Goal: Task Accomplishment & Management: Complete application form

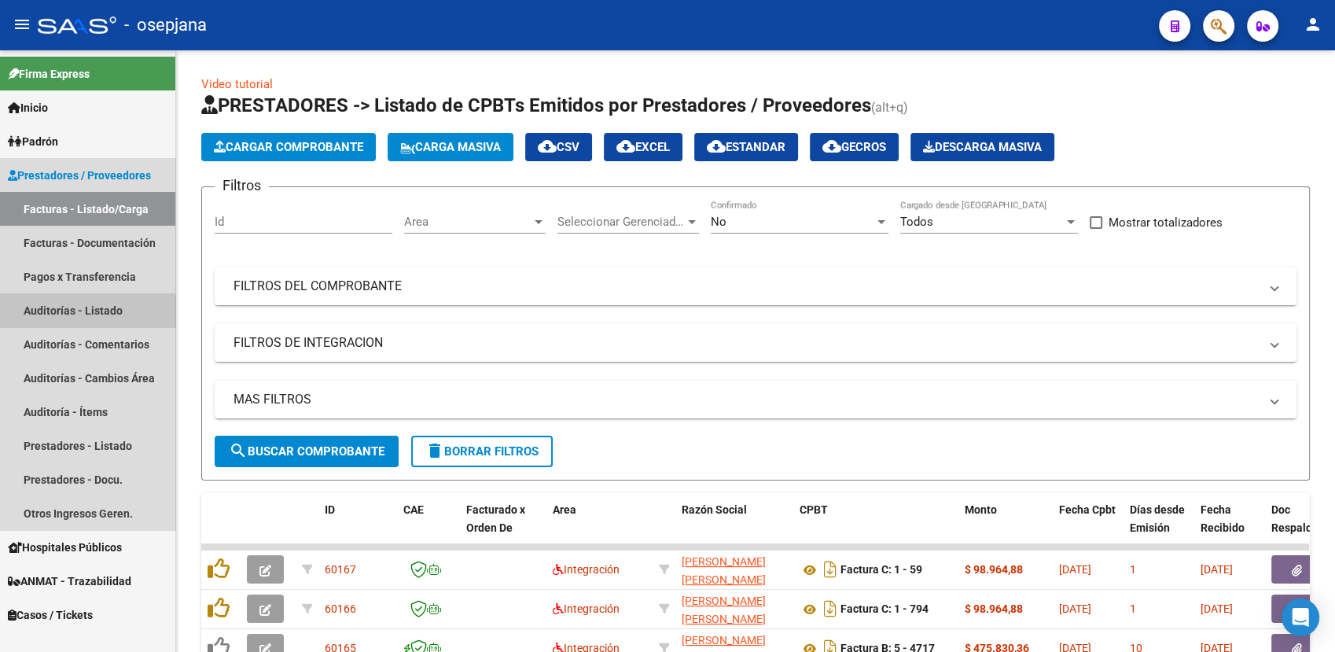
click at [82, 315] on link "Auditorías - Listado" at bounding box center [87, 310] width 175 height 34
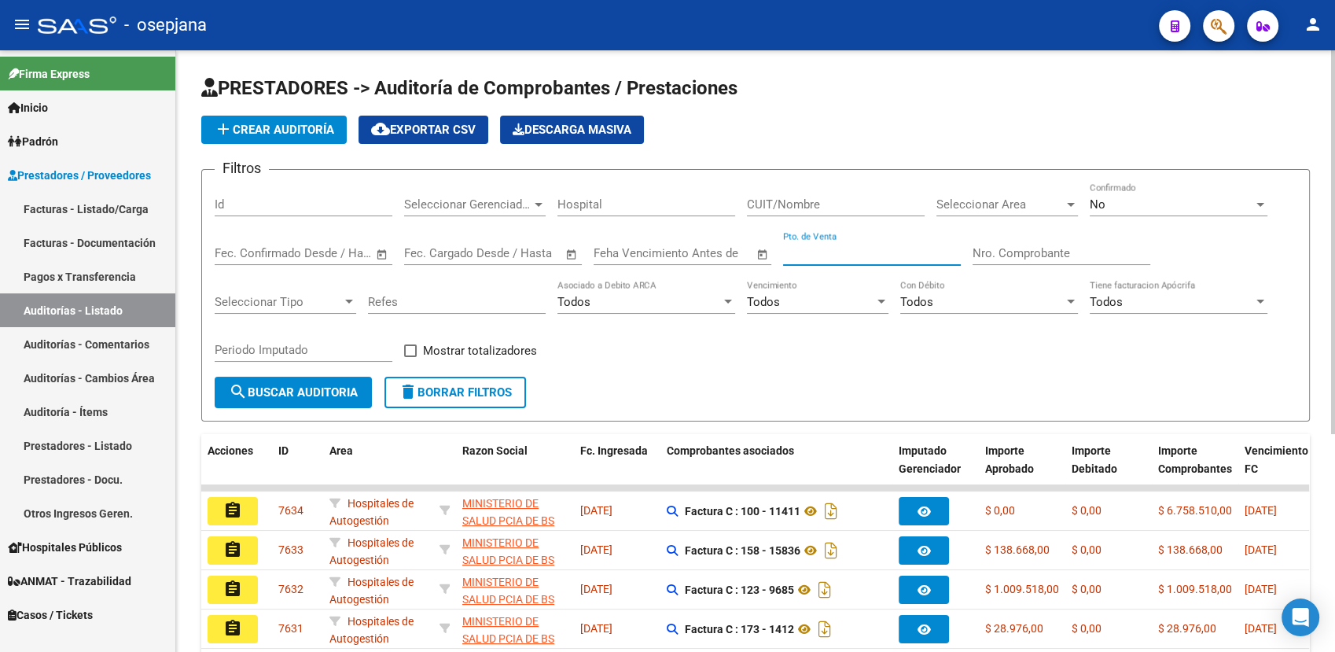
click at [843, 255] on input "Pto. de Venta" at bounding box center [872, 253] width 178 height 14
type input "14"
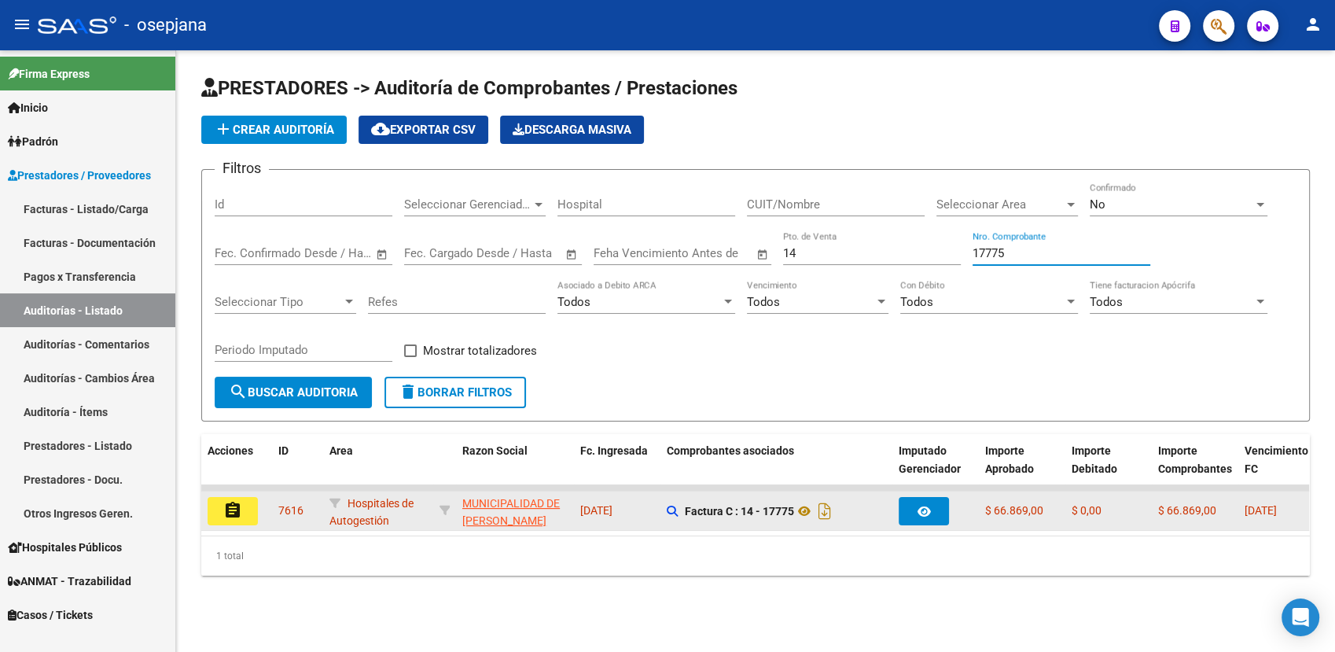
type input "17775"
click at [234, 504] on mat-icon "assignment" at bounding box center [232, 510] width 19 height 19
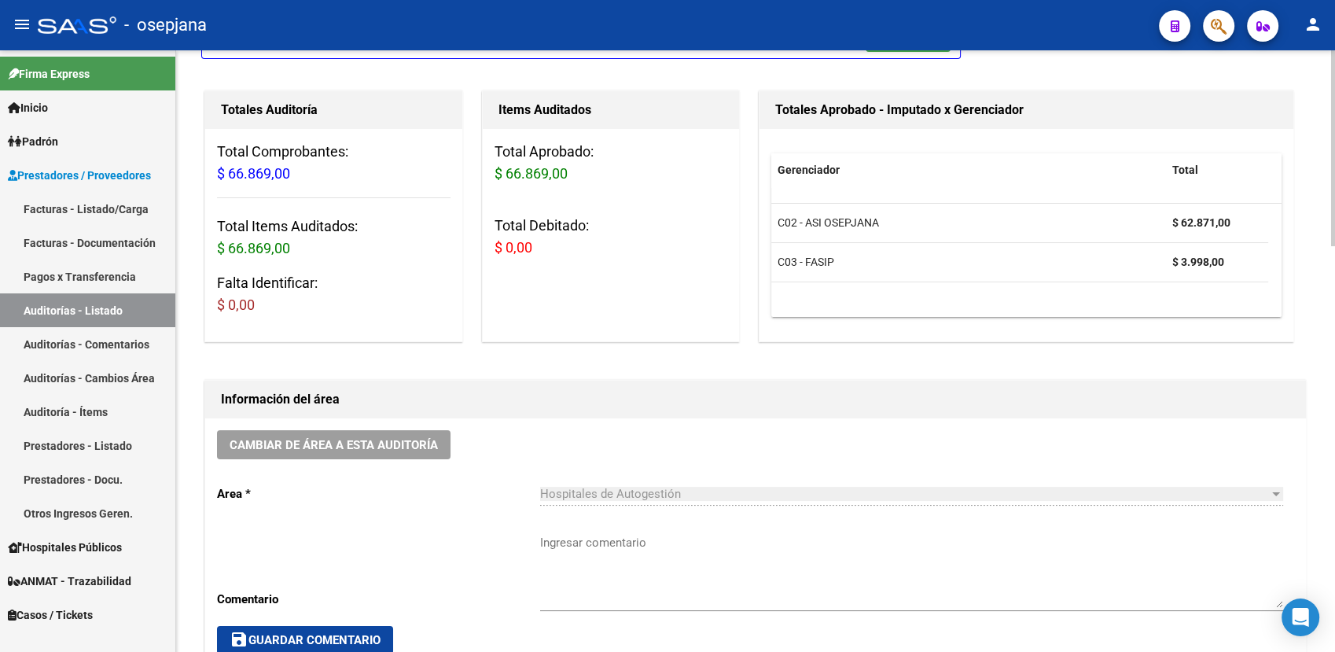
scroll to position [129, 0]
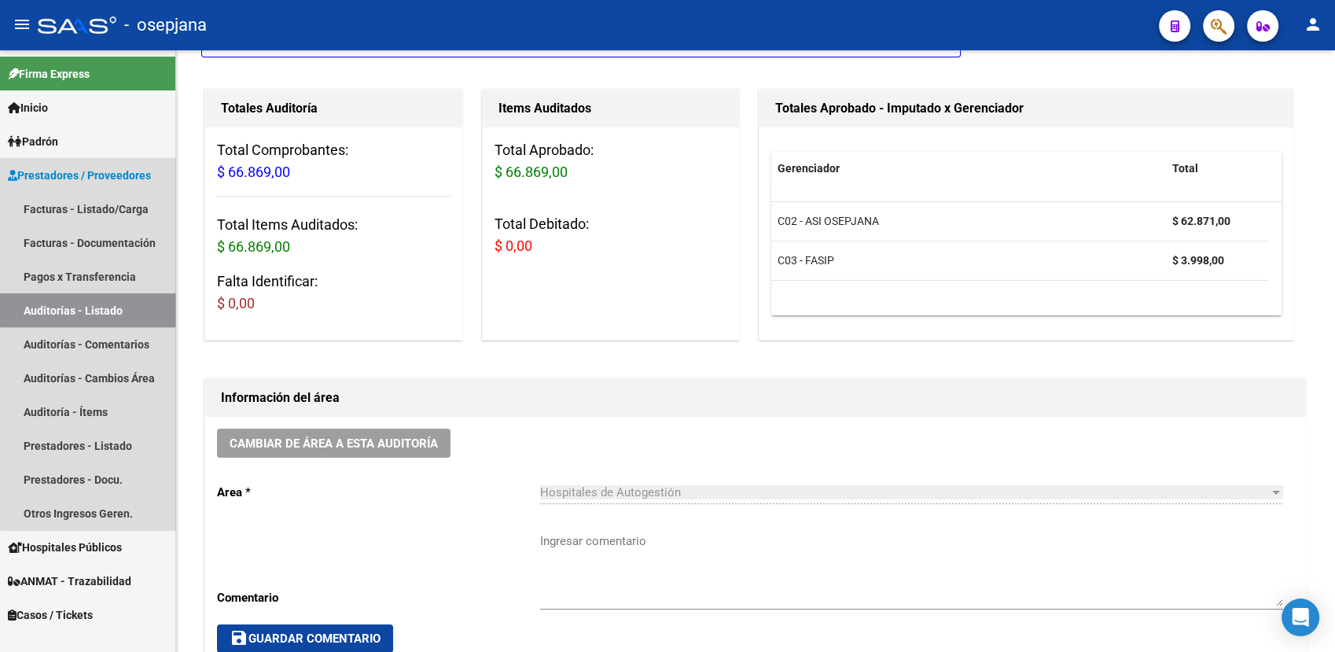
click at [90, 309] on link "Auditorías - Listado" at bounding box center [87, 310] width 175 height 34
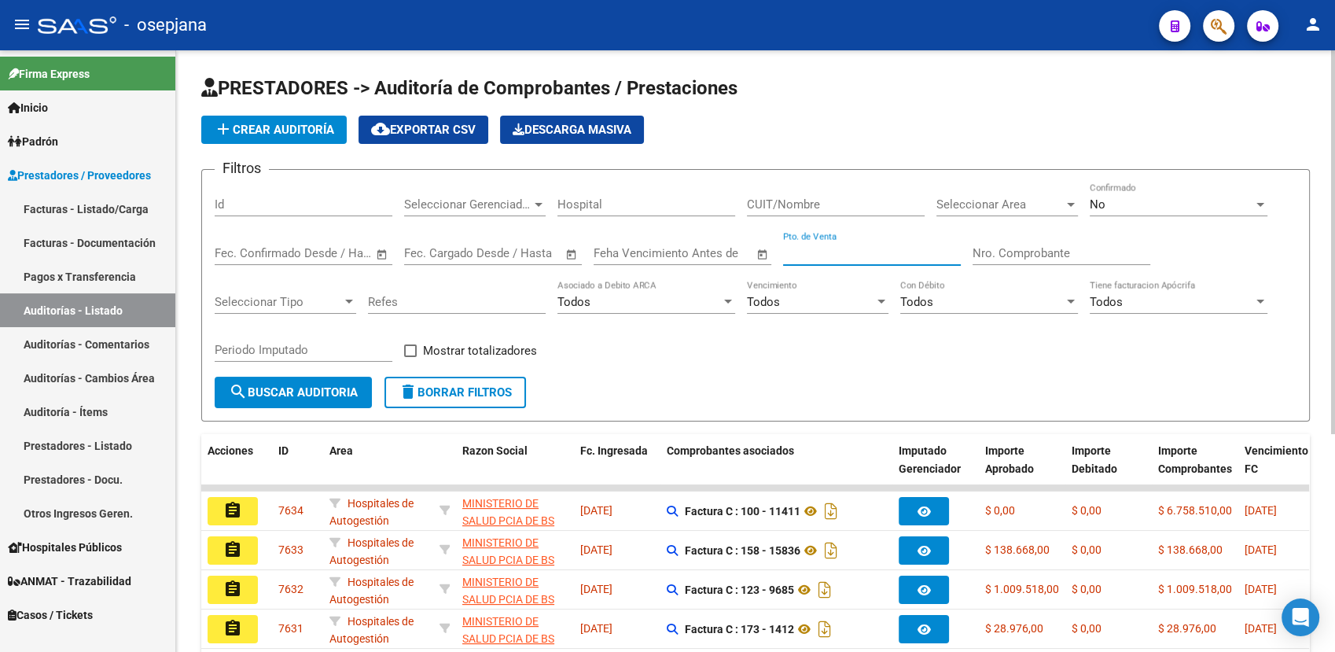
click at [816, 256] on input "Pto. de Venta" at bounding box center [872, 253] width 178 height 14
type input "6"
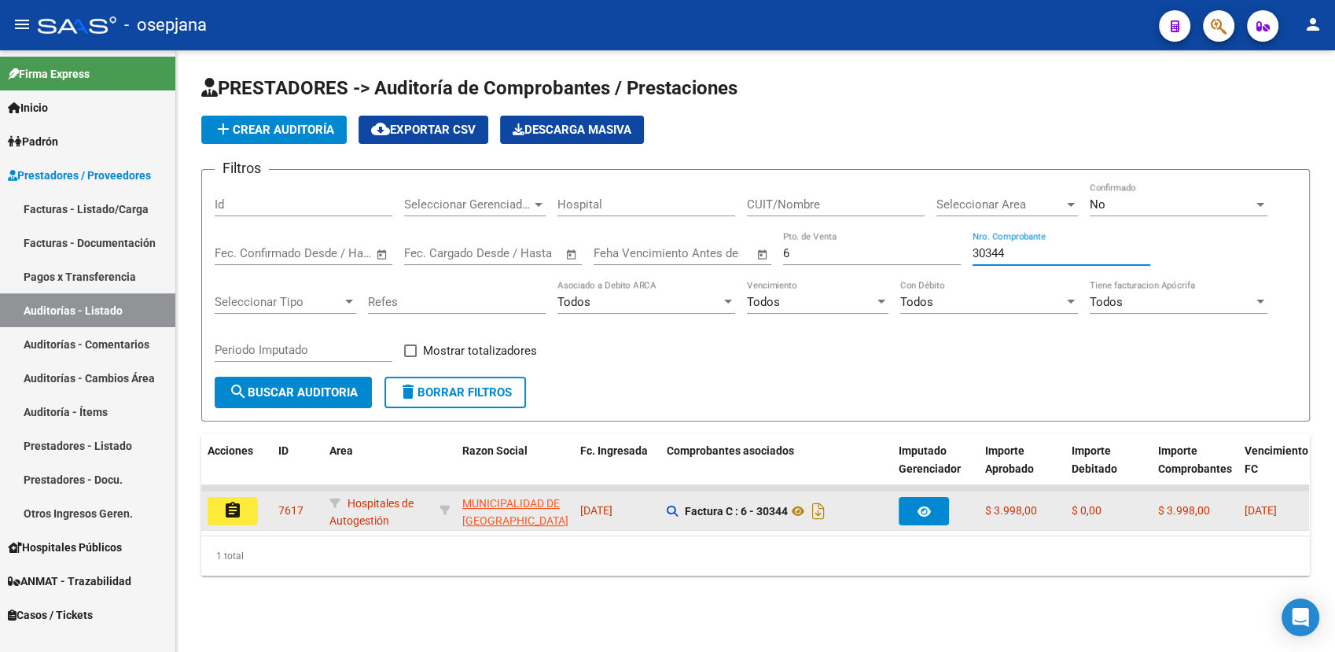
type input "30344"
click at [236, 495] on datatable-body-cell "assignment" at bounding box center [236, 510] width 71 height 39
click at [237, 514] on mat-icon "assignment" at bounding box center [232, 510] width 19 height 19
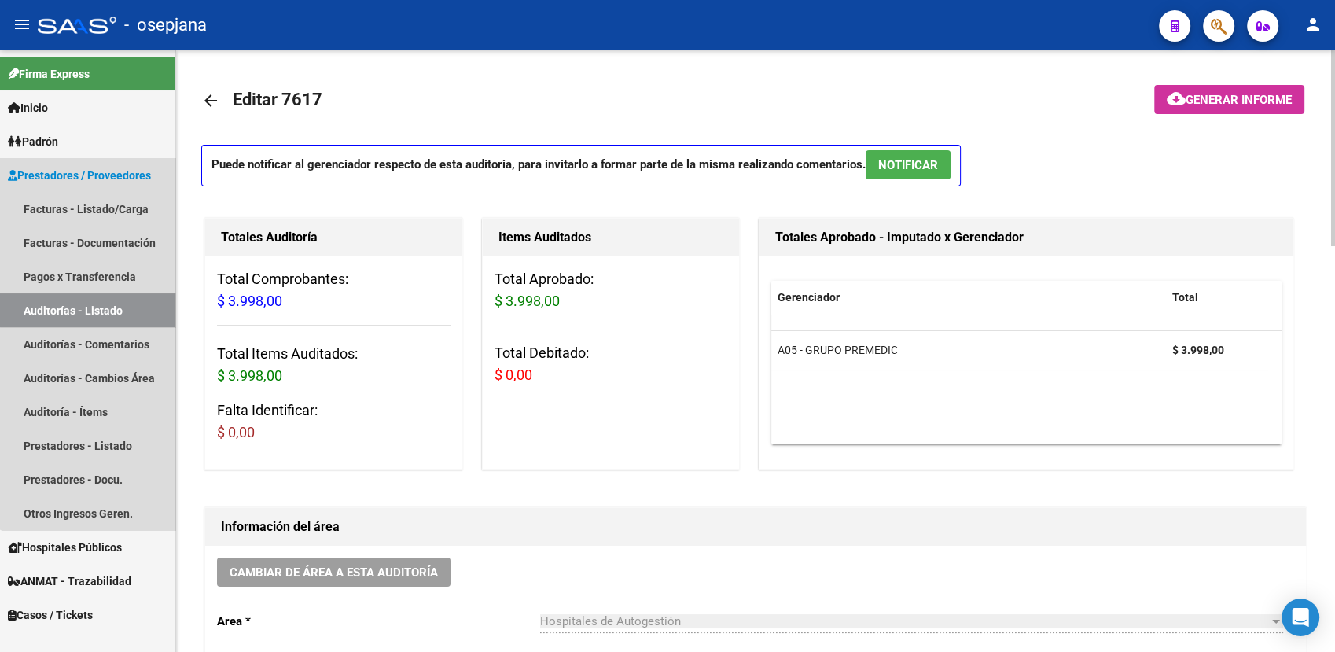
click at [111, 309] on link "Auditorías - Listado" at bounding box center [87, 310] width 175 height 34
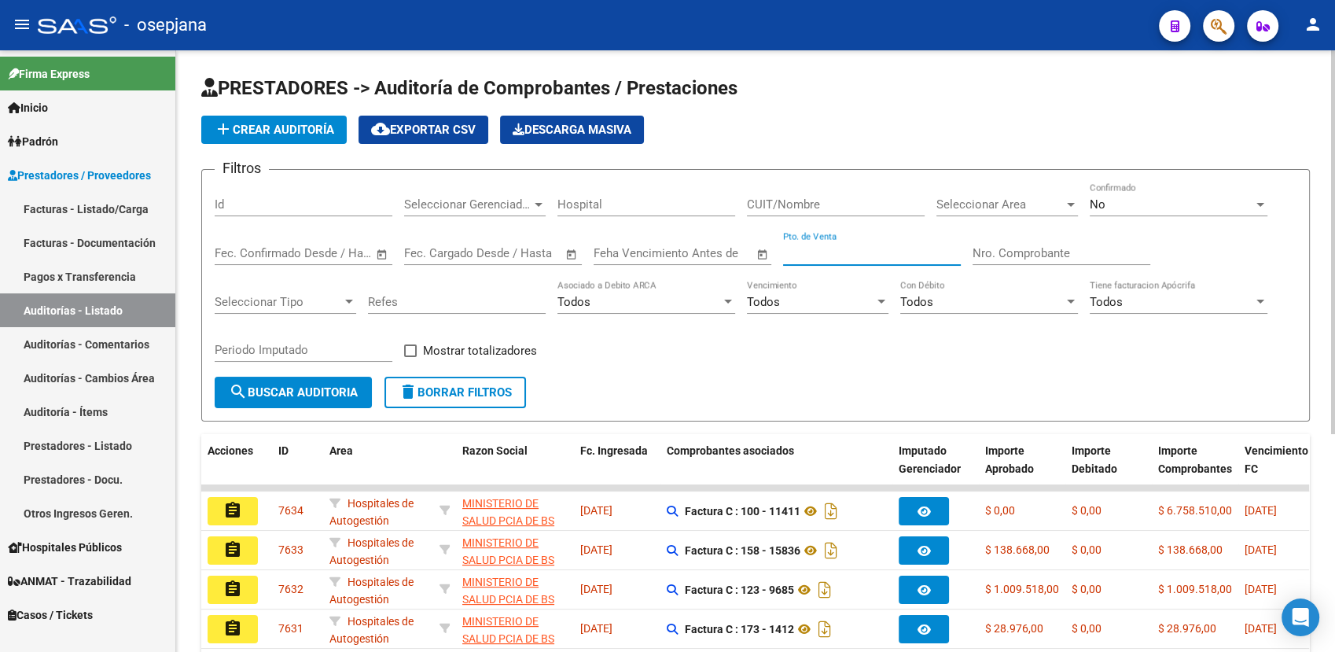
click at [797, 254] on input "Pto. de Venta" at bounding box center [872, 253] width 178 height 14
type input "173"
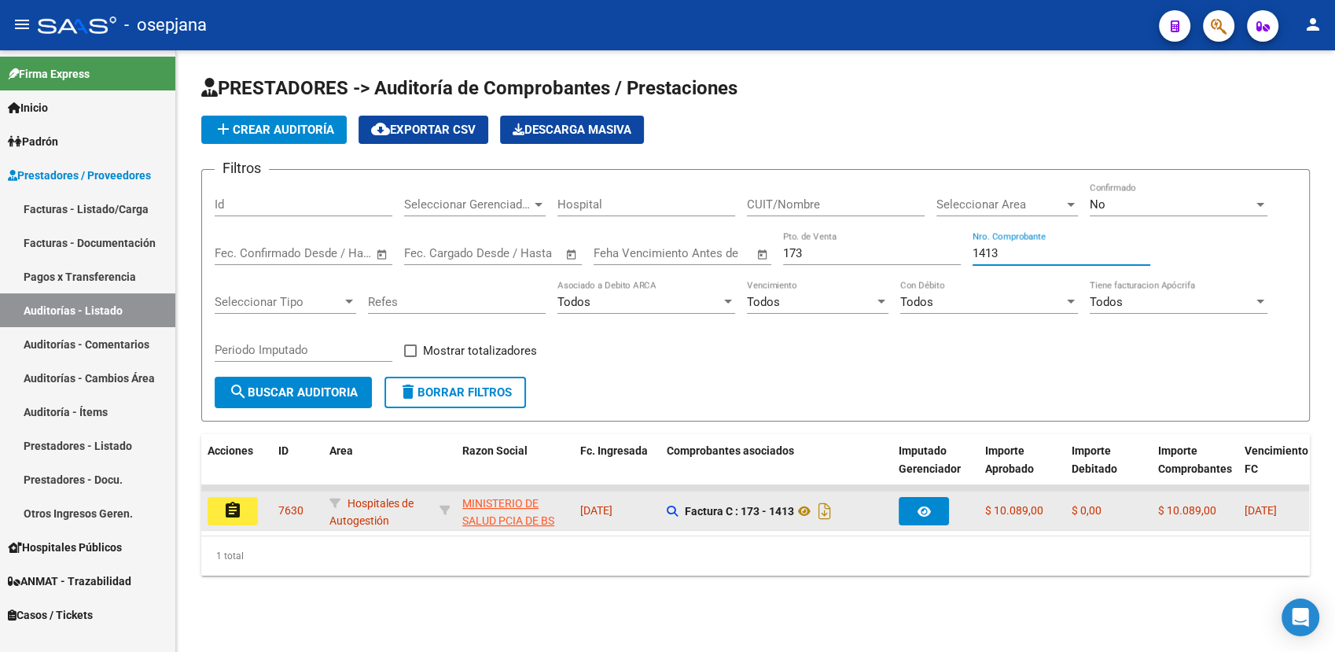
type input "1413"
click at [237, 516] on mat-icon "assignment" at bounding box center [232, 510] width 19 height 19
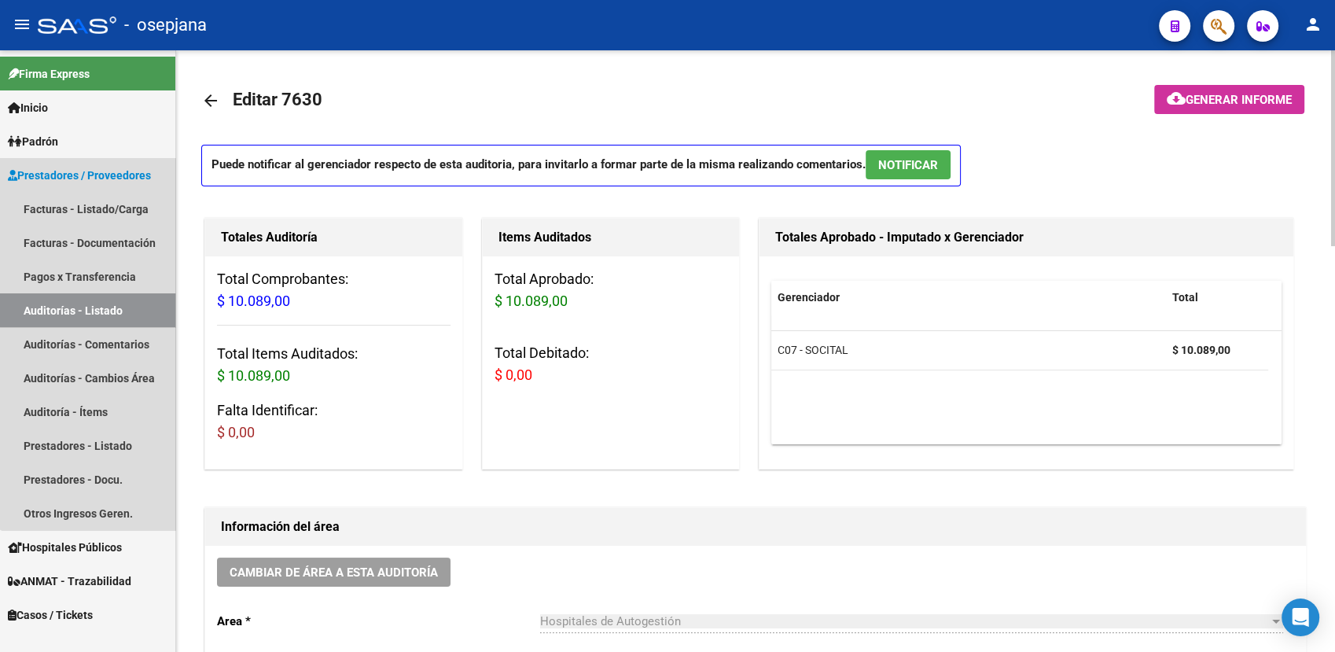
click at [111, 301] on link "Auditorías - Listado" at bounding box center [87, 310] width 175 height 34
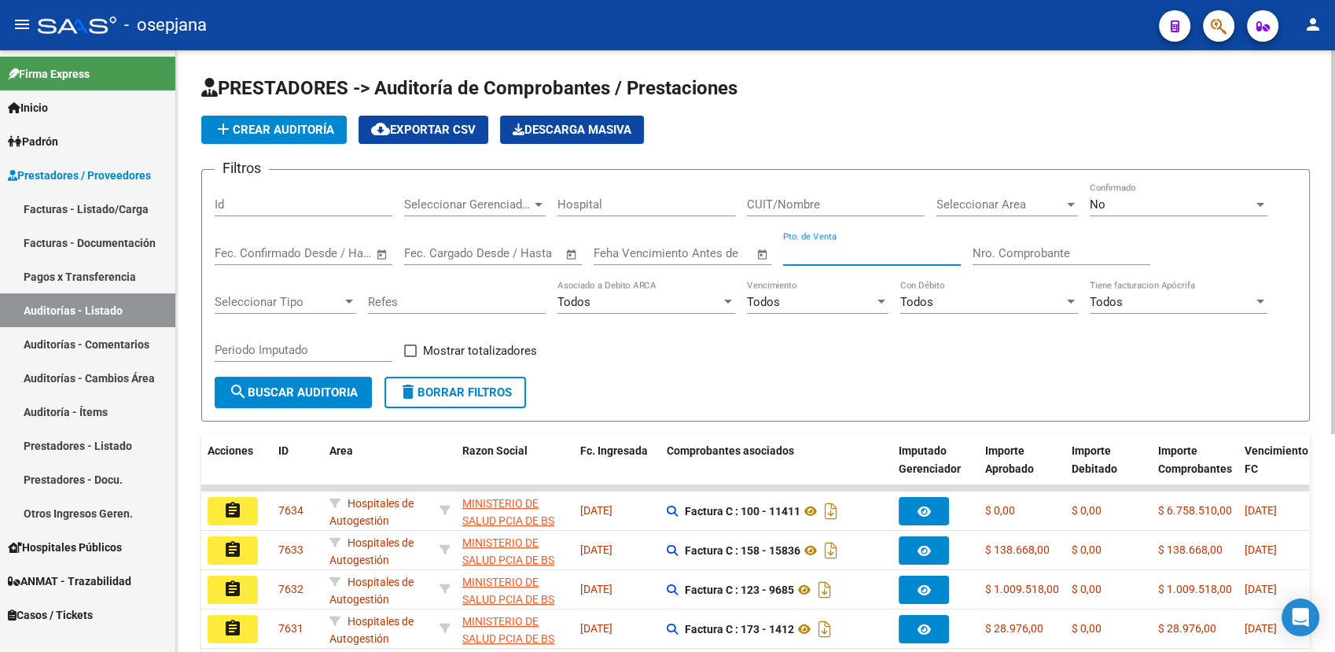
click at [823, 256] on input "Pto. de Venta" at bounding box center [872, 253] width 178 height 14
type input "2"
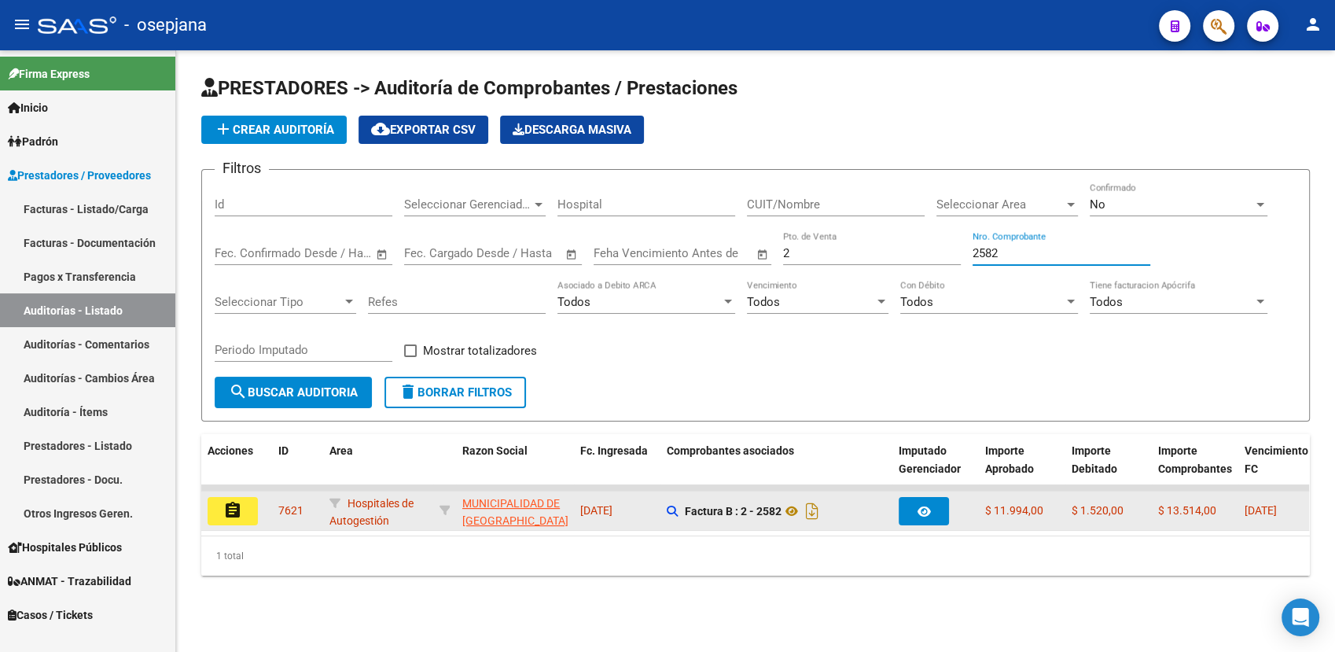
type input "2582"
click at [249, 512] on button "assignment" at bounding box center [233, 511] width 50 height 28
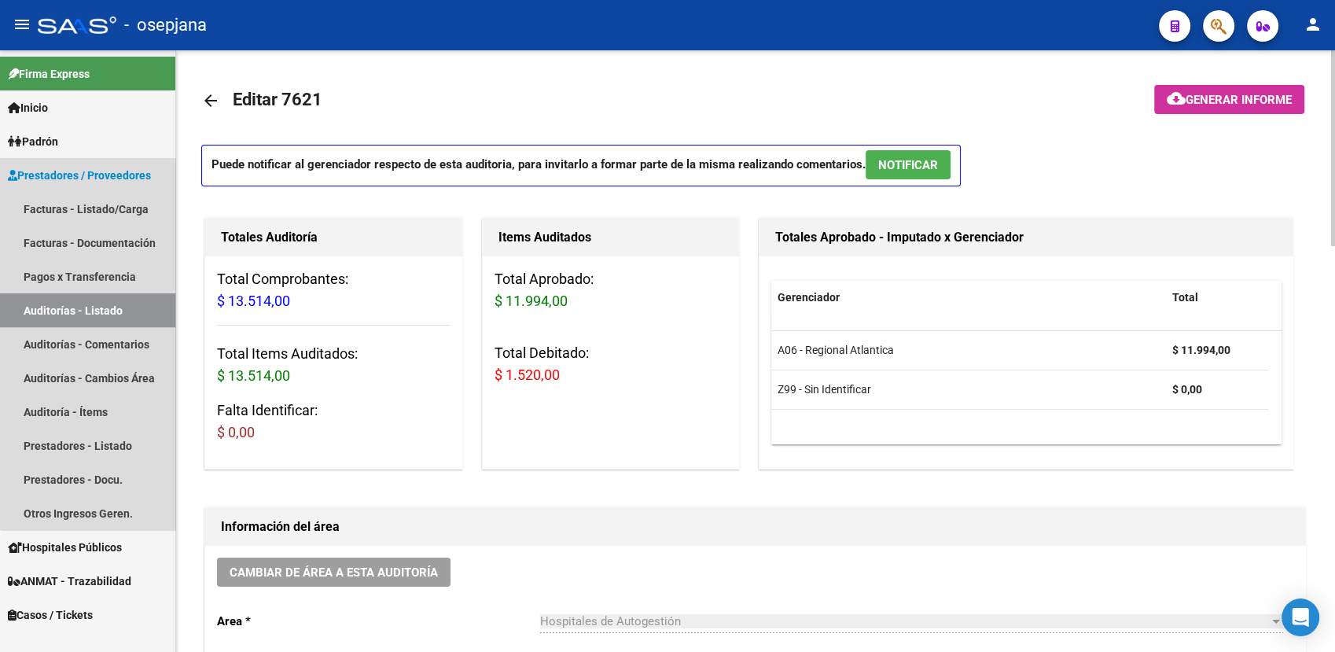
click at [101, 299] on link "Auditorías - Listado" at bounding box center [87, 310] width 175 height 34
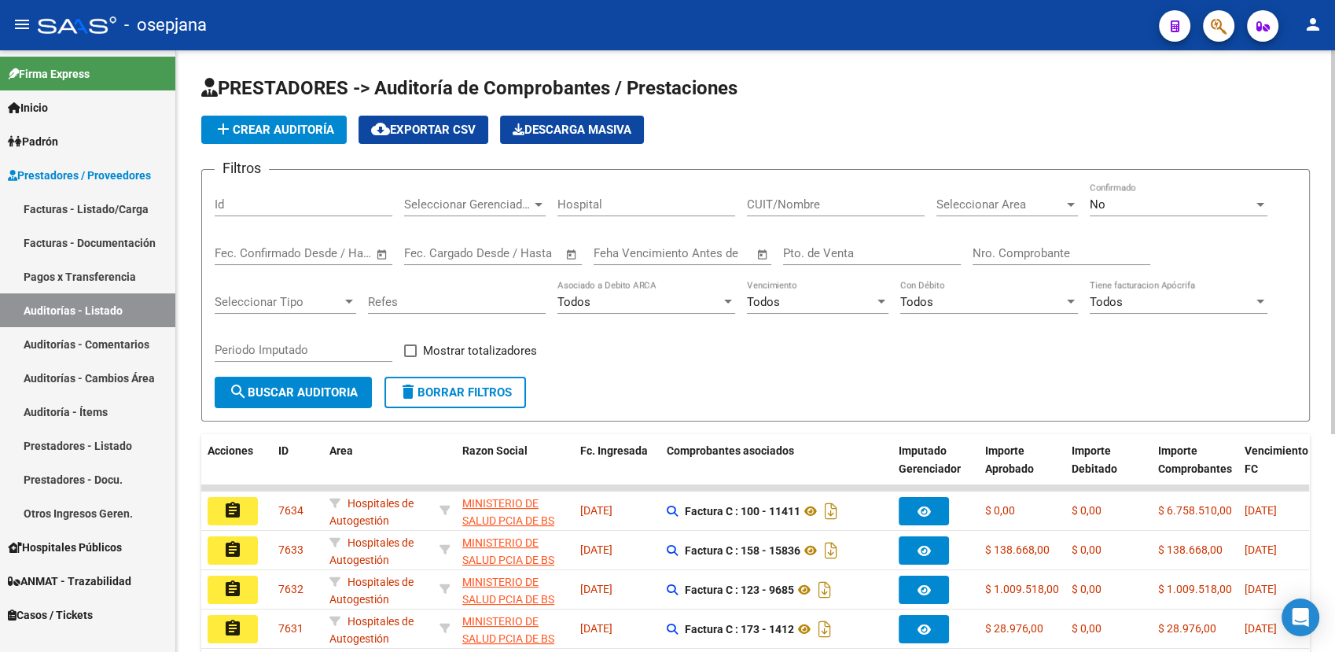
click at [845, 260] on div "Pto. de Venta" at bounding box center [872, 248] width 178 height 34
type input "173"
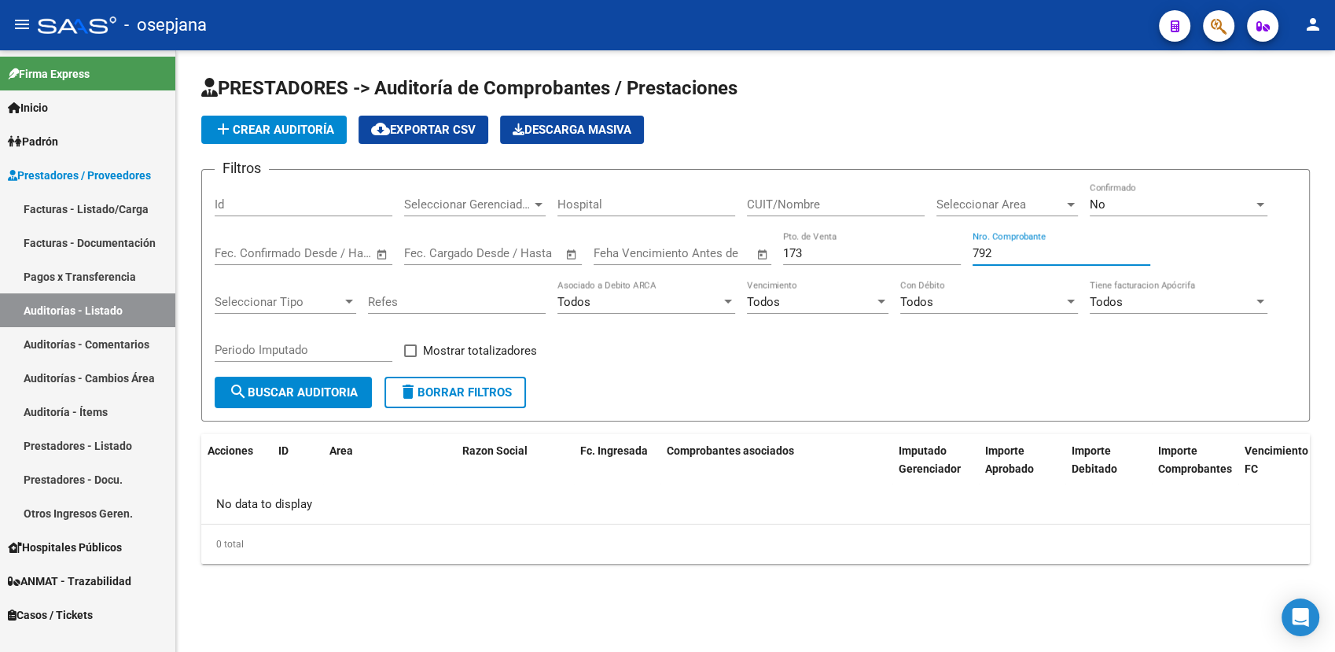
type input "792"
drag, startPoint x: 813, startPoint y: 254, endPoint x: 760, endPoint y: 256, distance: 52.7
click at [760, 256] on div "Filtros Id Seleccionar Gerenciador Seleccionar Gerenciador Hospital CUIT/Nombre…" at bounding box center [756, 279] width 1082 height 194
type input "2"
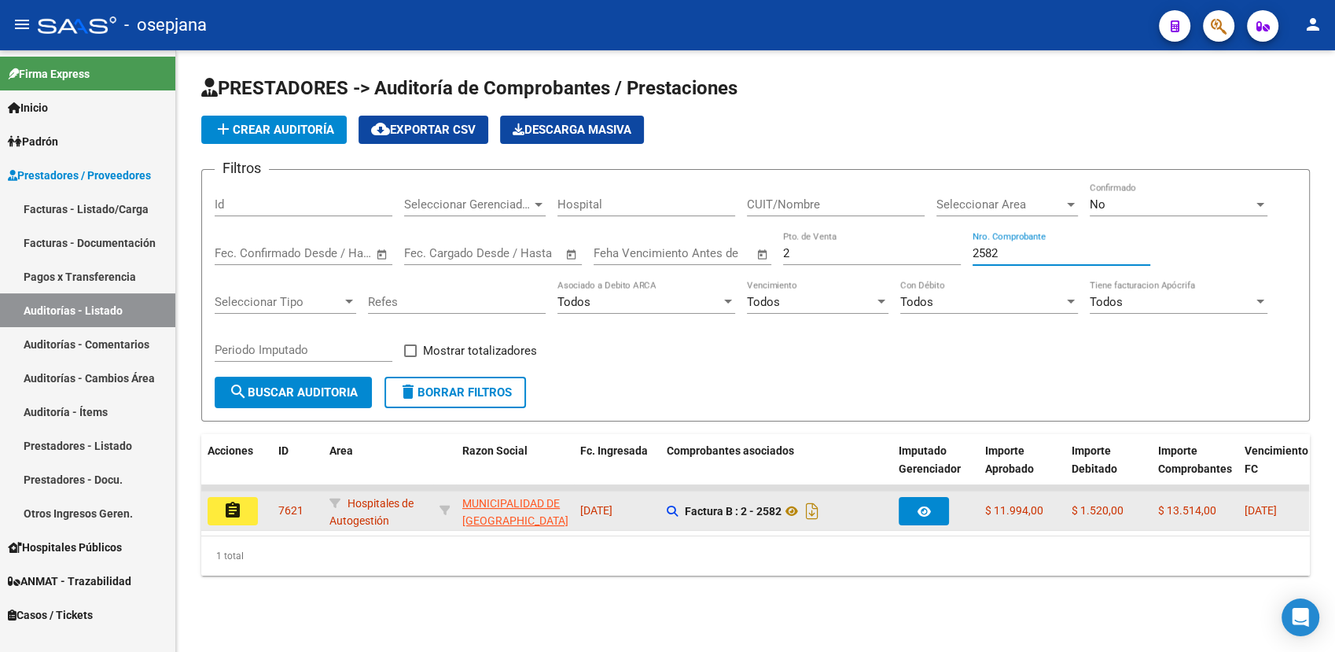
type input "2582"
click at [231, 516] on mat-icon "assignment" at bounding box center [232, 510] width 19 height 19
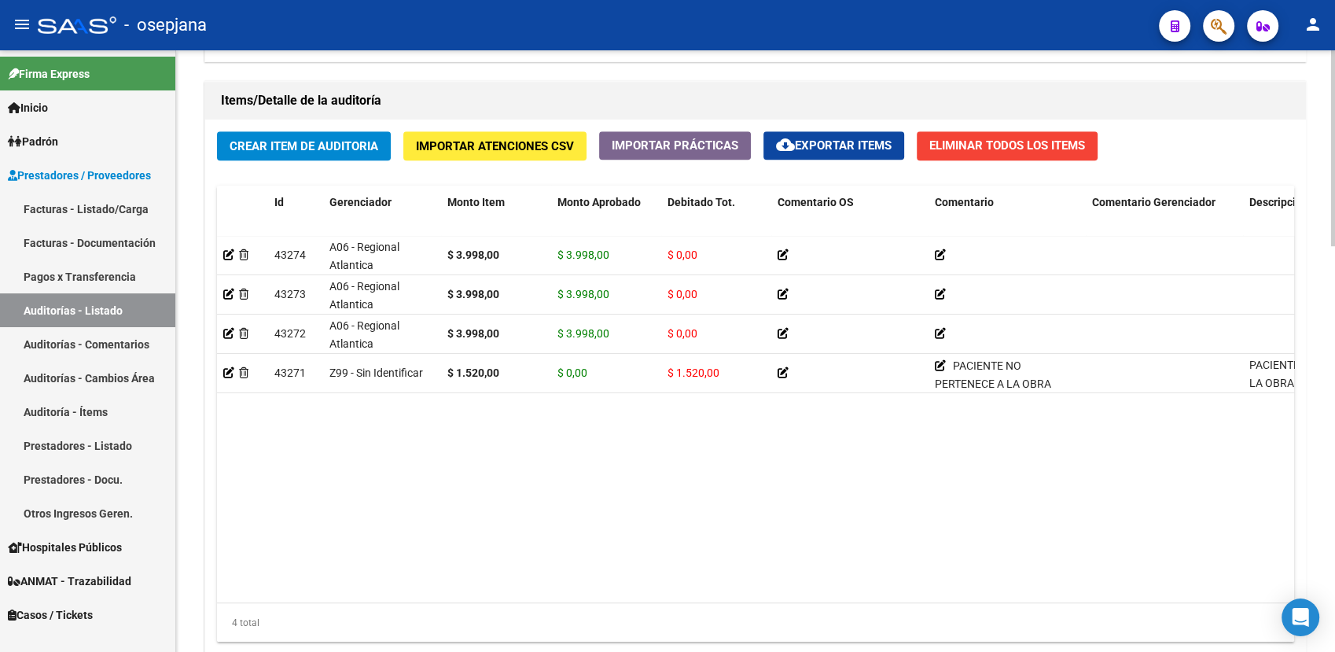
scroll to position [1127, 0]
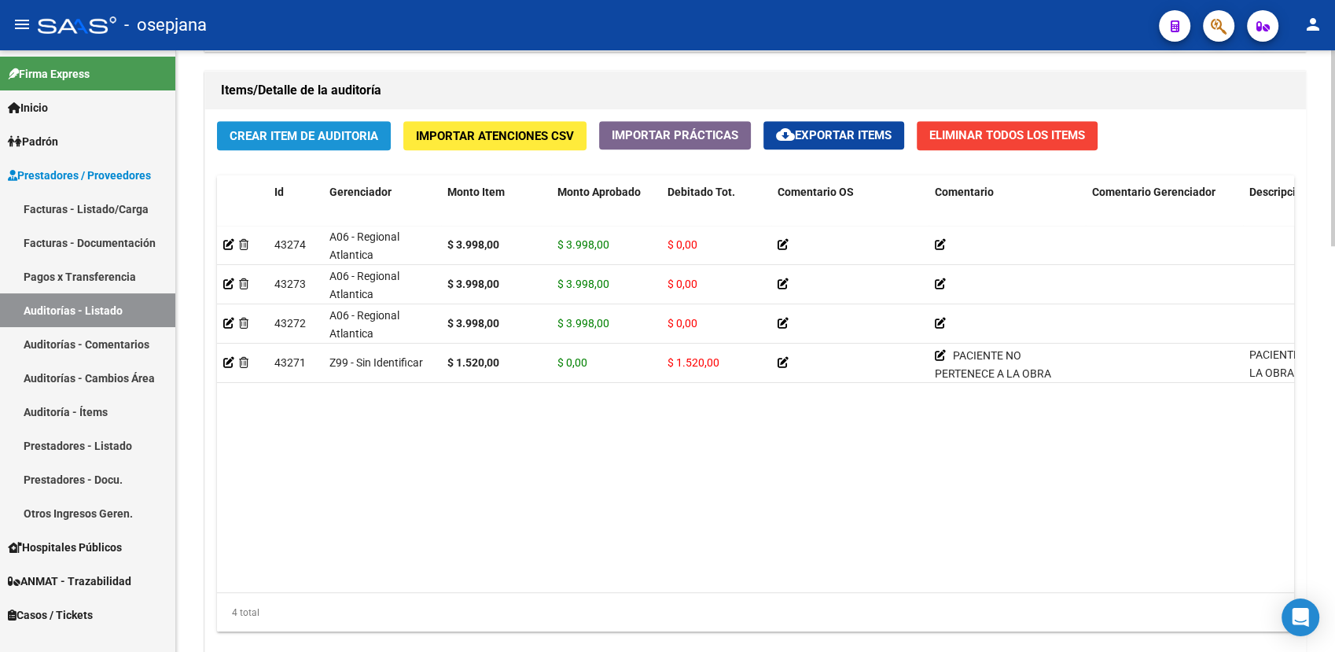
click at [366, 133] on span "Crear Item de Auditoria" at bounding box center [304, 136] width 149 height 14
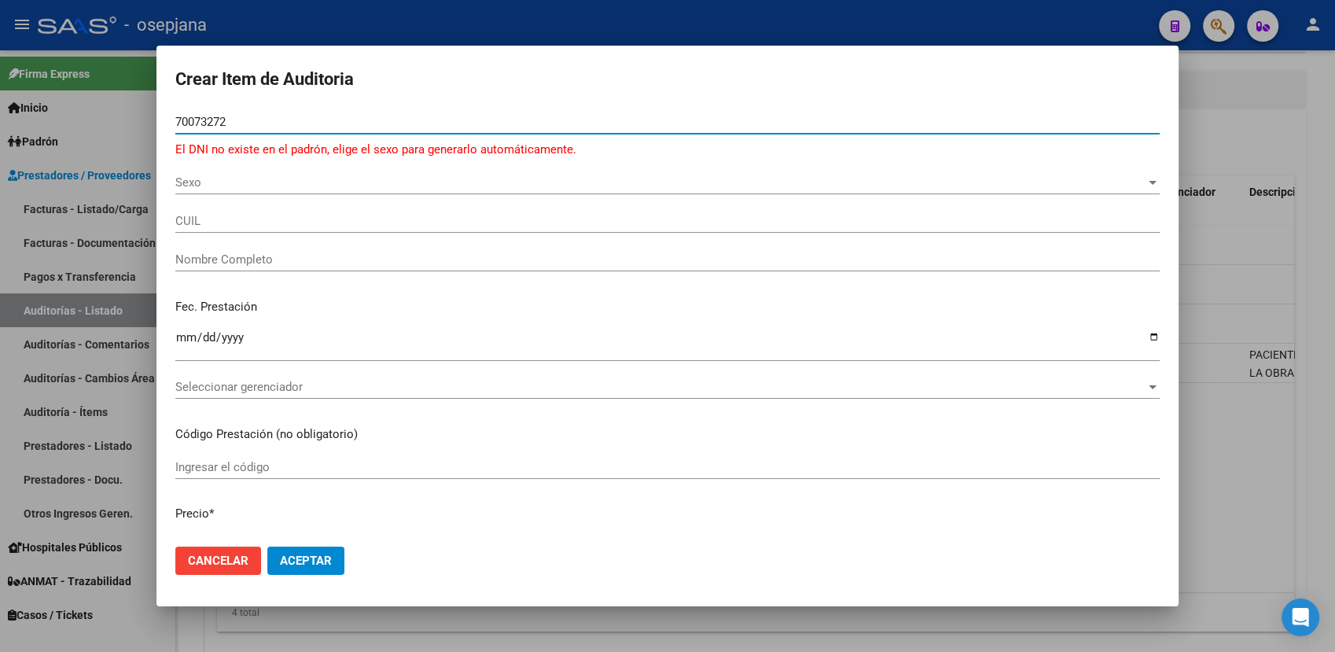
type input "70073272"
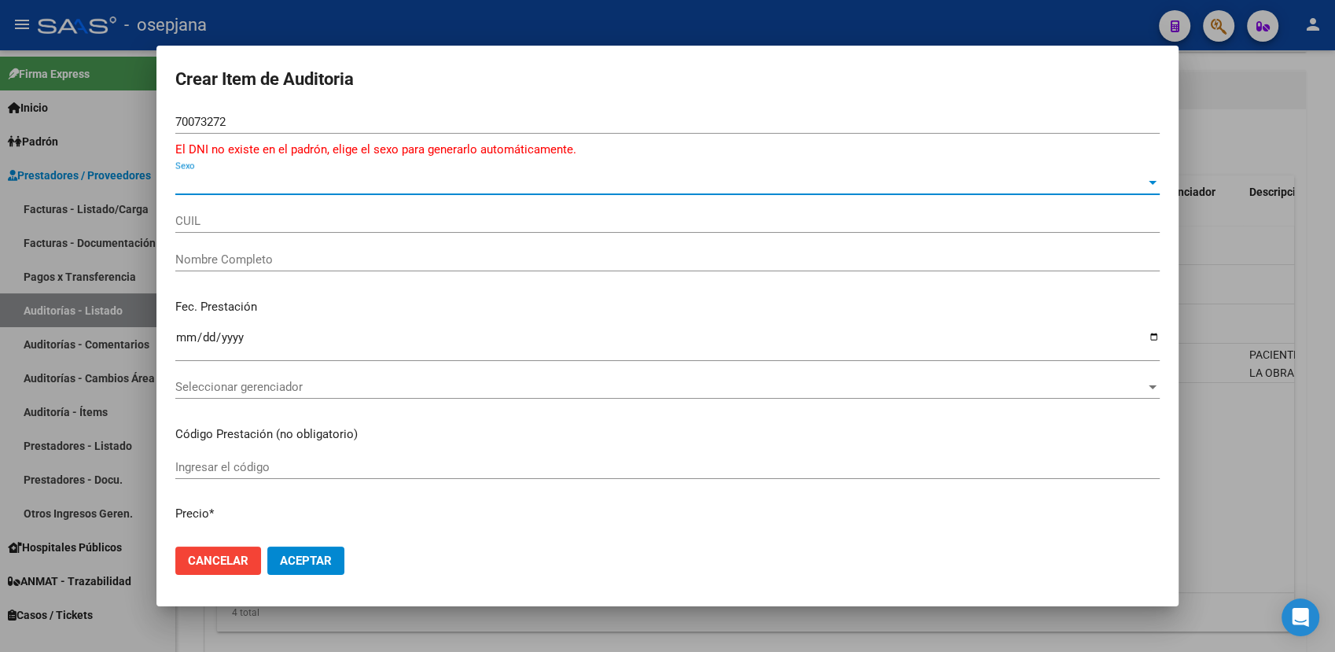
click at [307, 182] on span "Sexo" at bounding box center [660, 182] width 970 height 14
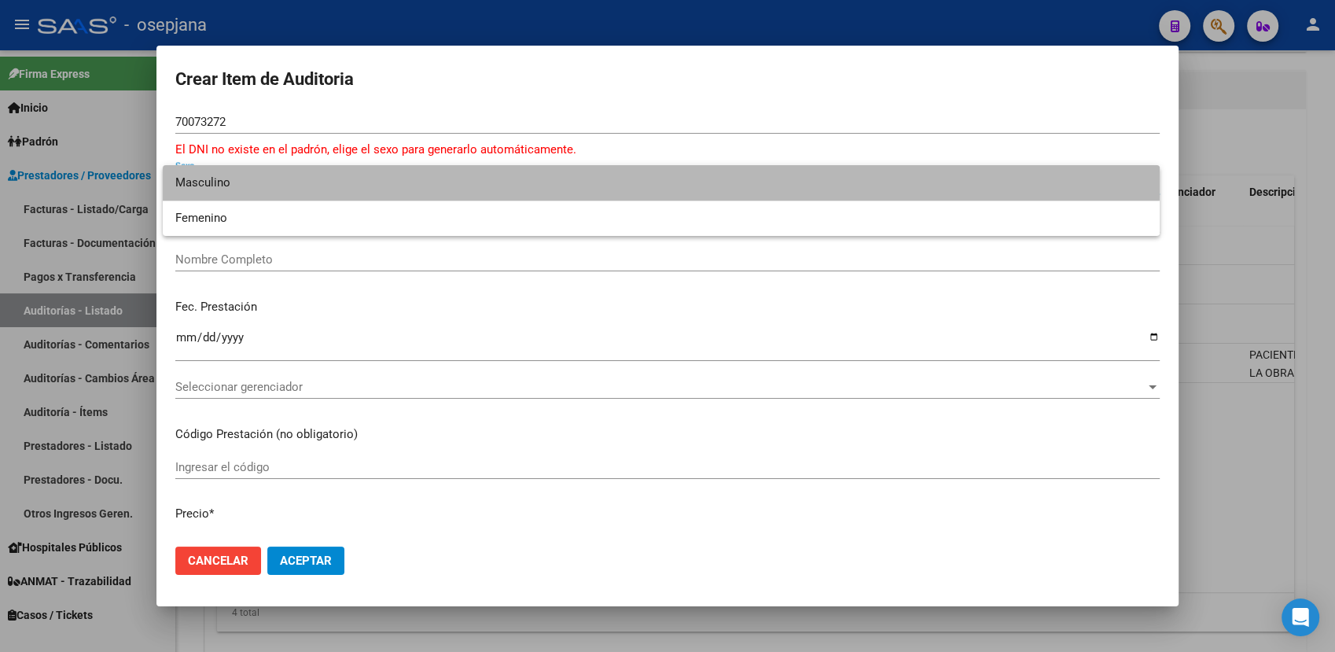
click at [301, 179] on span "Masculino" at bounding box center [661, 182] width 972 height 35
type input "20700732720"
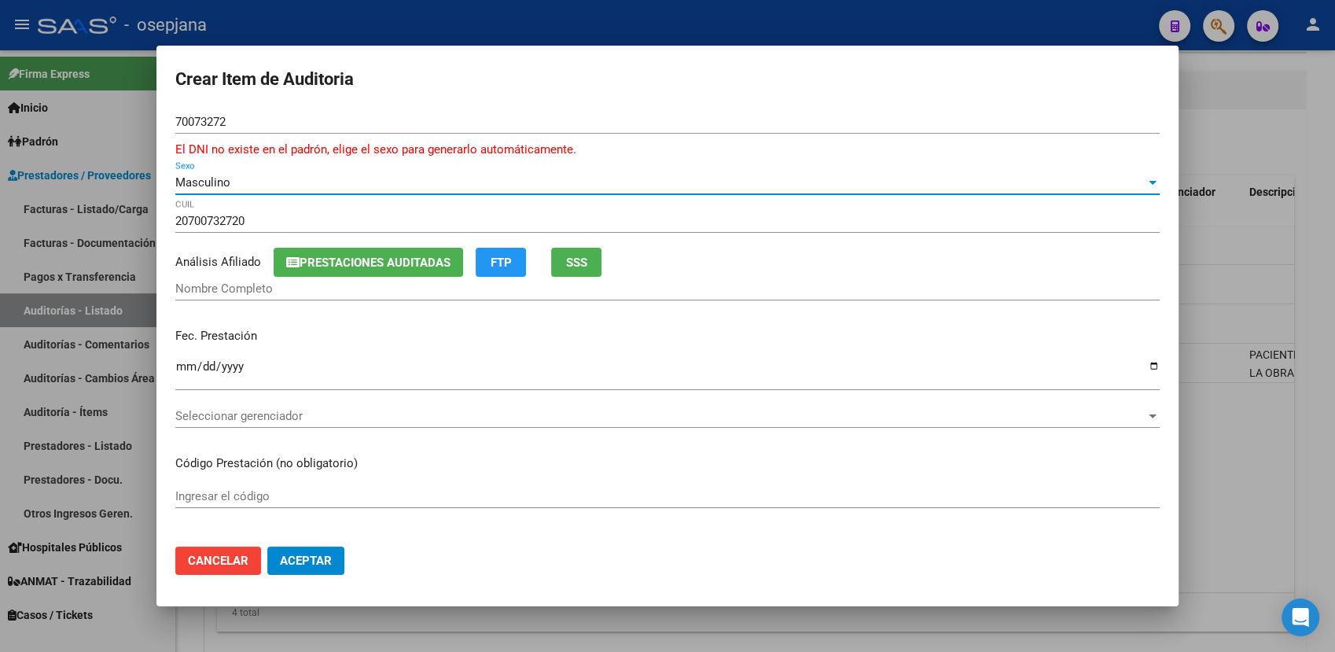
type input "[PERSON_NAME]"
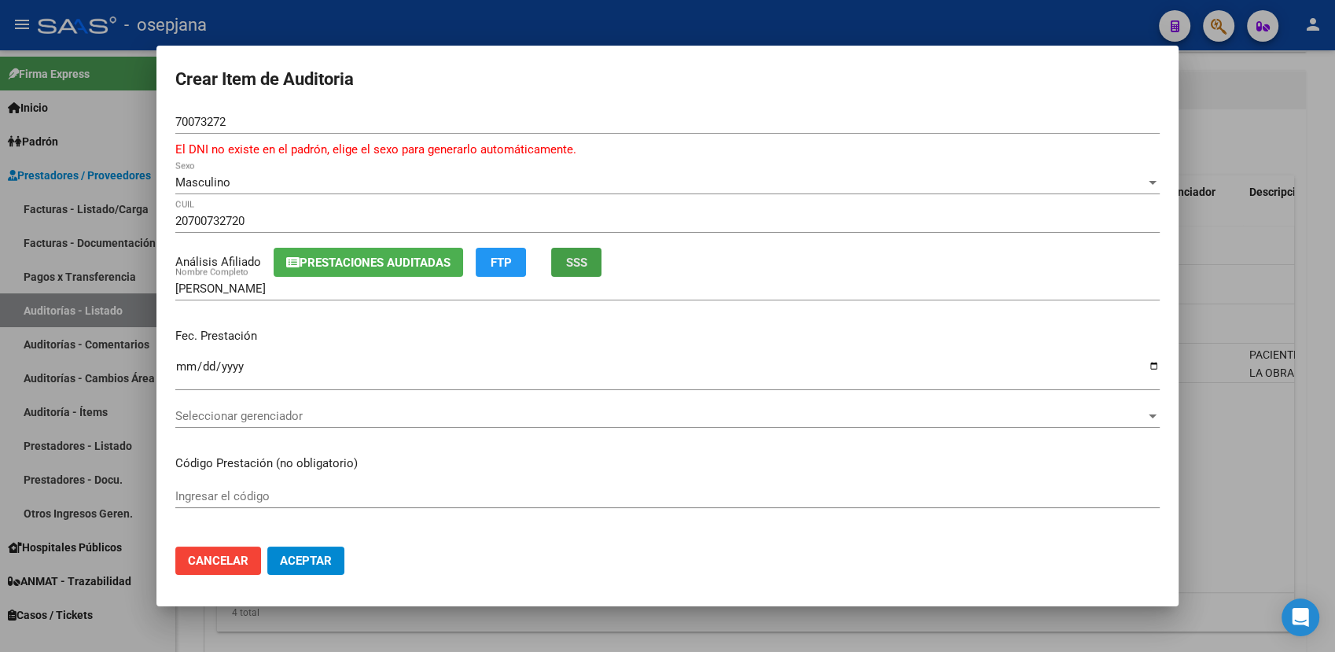
click at [579, 259] on span "SSS" at bounding box center [576, 263] width 21 height 14
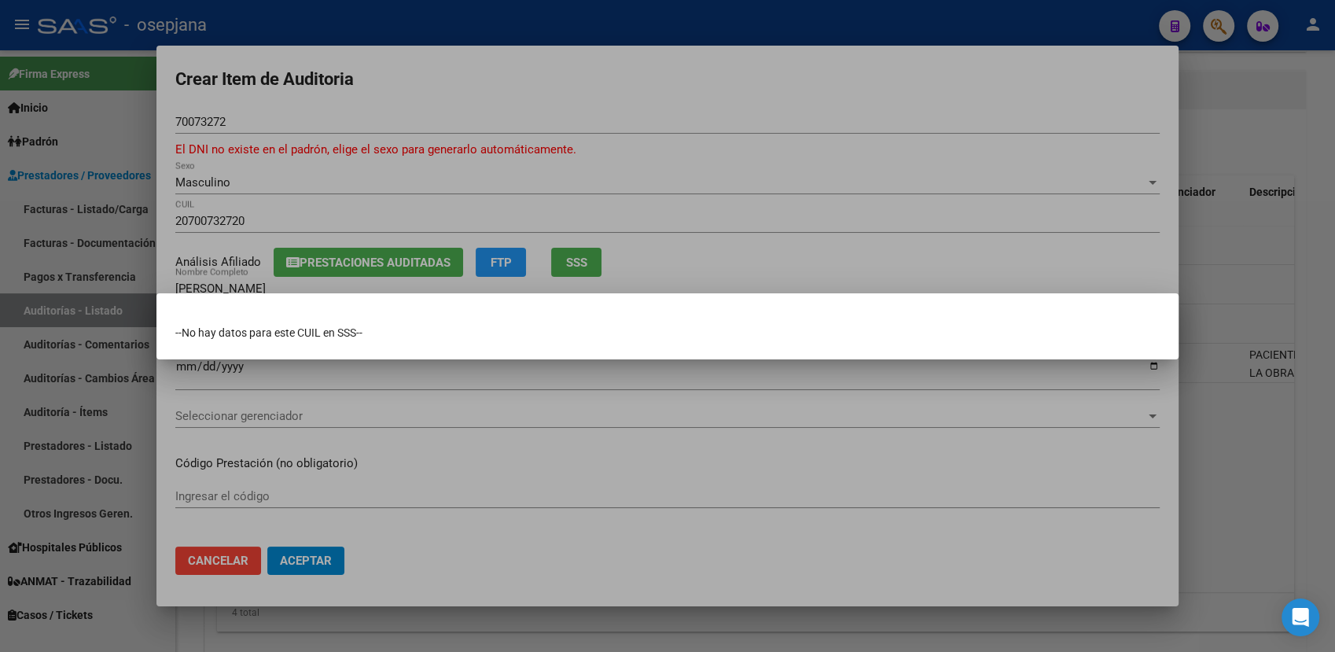
drag, startPoint x: 1009, startPoint y: 32, endPoint x: 497, endPoint y: 284, distance: 570.5
click at [497, 284] on div at bounding box center [667, 326] width 1335 height 652
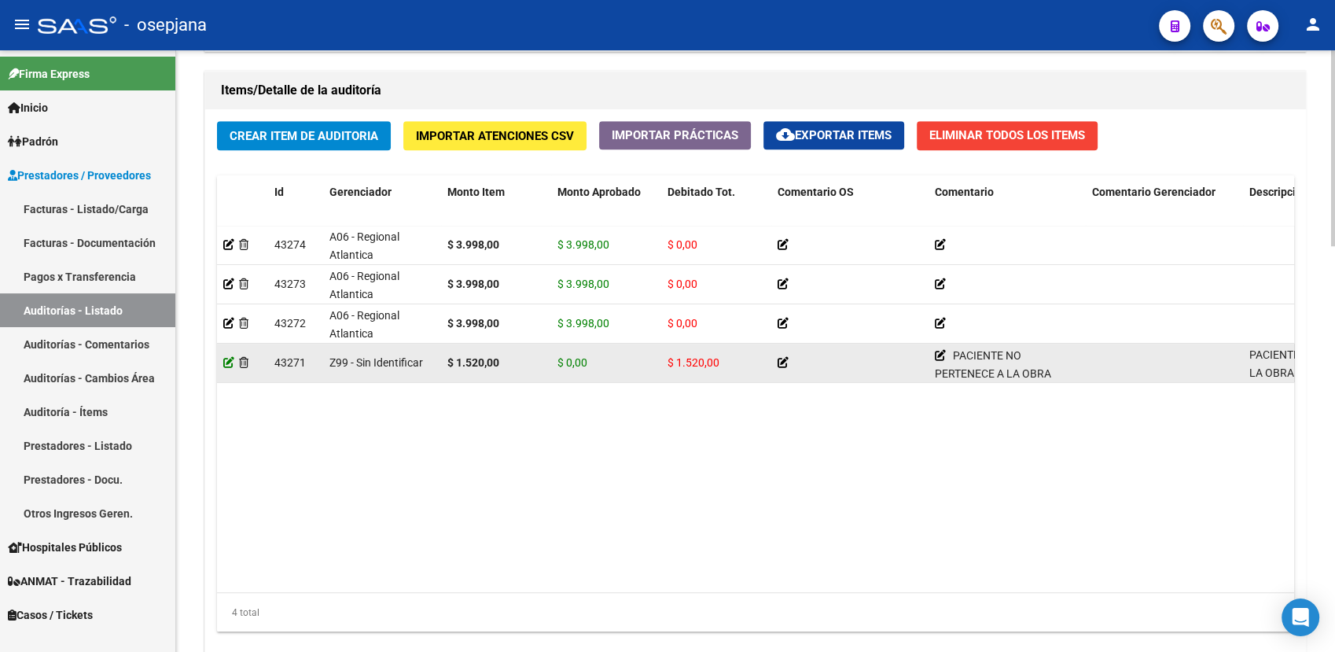
click at [226, 362] on icon at bounding box center [228, 362] width 11 height 11
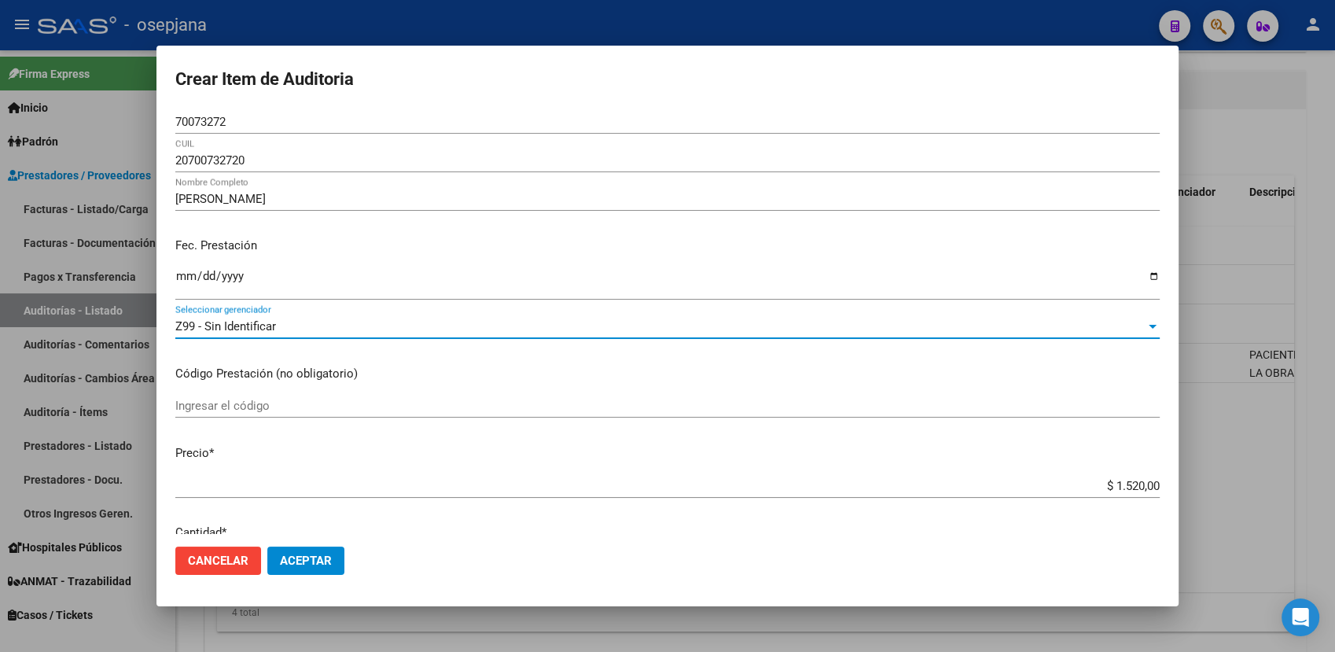
click at [367, 324] on div "Z99 - Sin Identificar" at bounding box center [660, 326] width 970 height 14
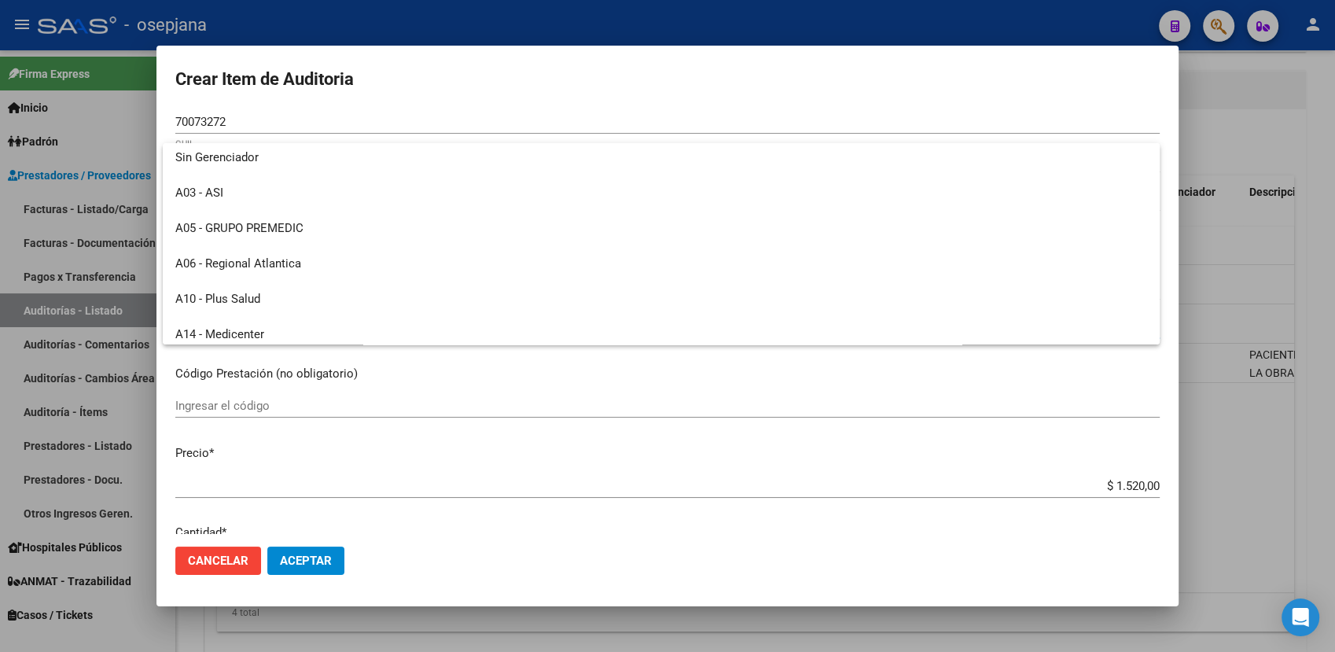
scroll to position [2, 0]
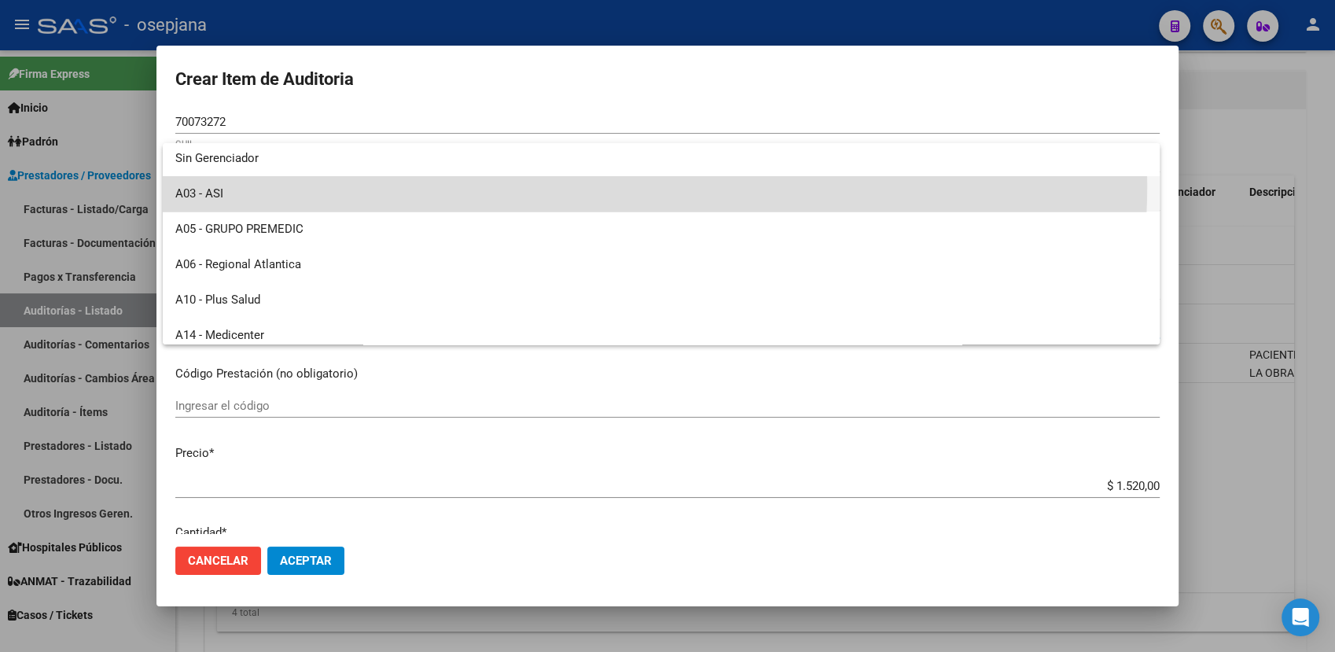
click at [363, 184] on span "A03 - ASI" at bounding box center [661, 193] width 972 height 35
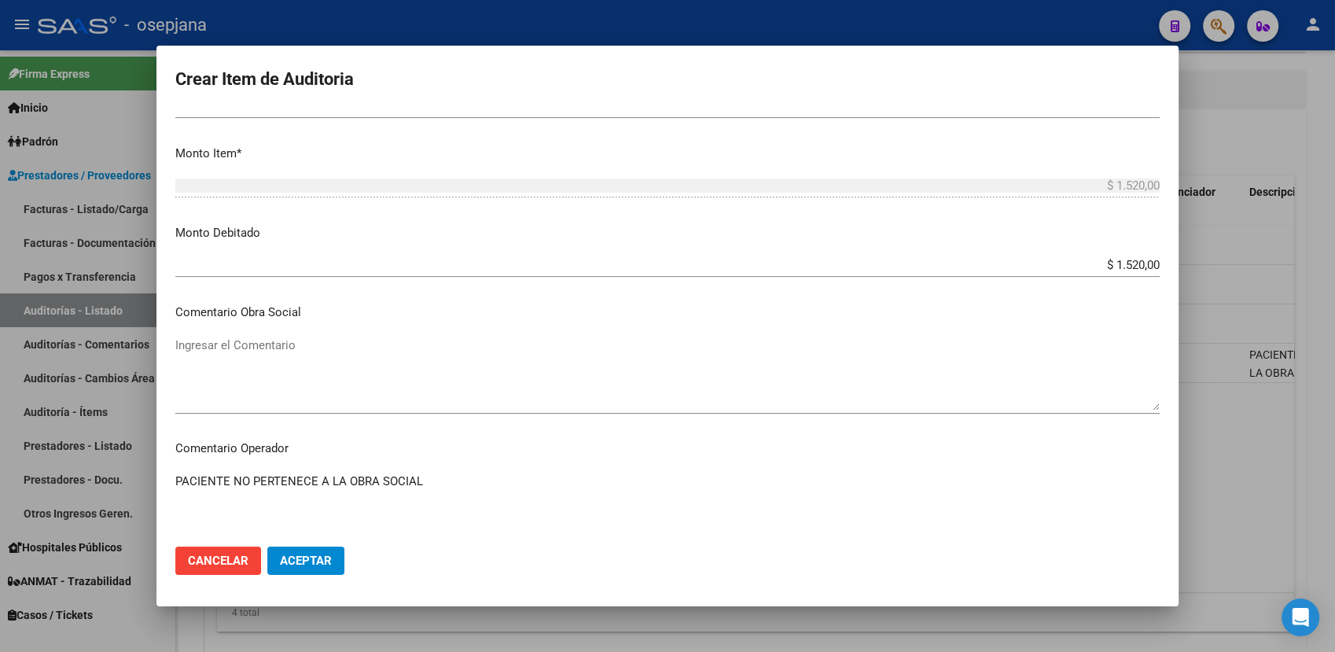
scroll to position [457, 0]
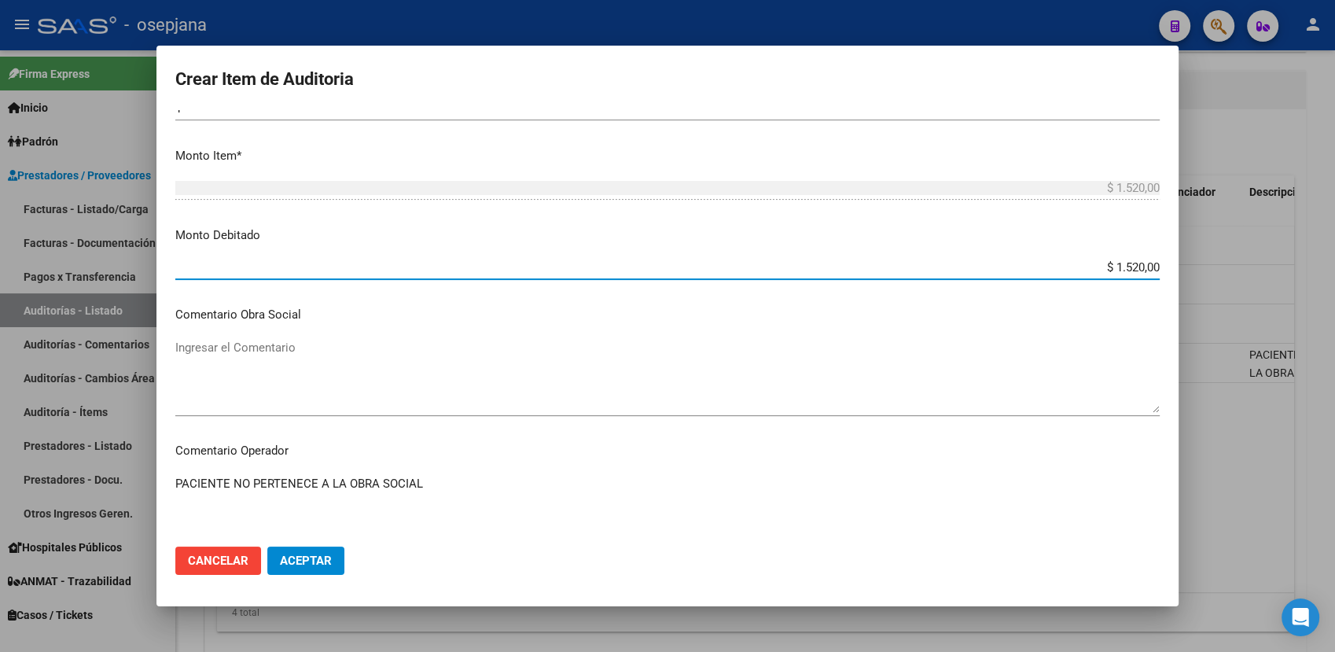
drag, startPoint x: 1100, startPoint y: 262, endPoint x: 1187, endPoint y: 259, distance: 87.3
click at [1187, 259] on div "Crear Item de Auditoria 70073272 Nro Documento 20700732720 CUIL [PERSON_NAME] N…" at bounding box center [667, 326] width 1335 height 652
type input "$ 0,00"
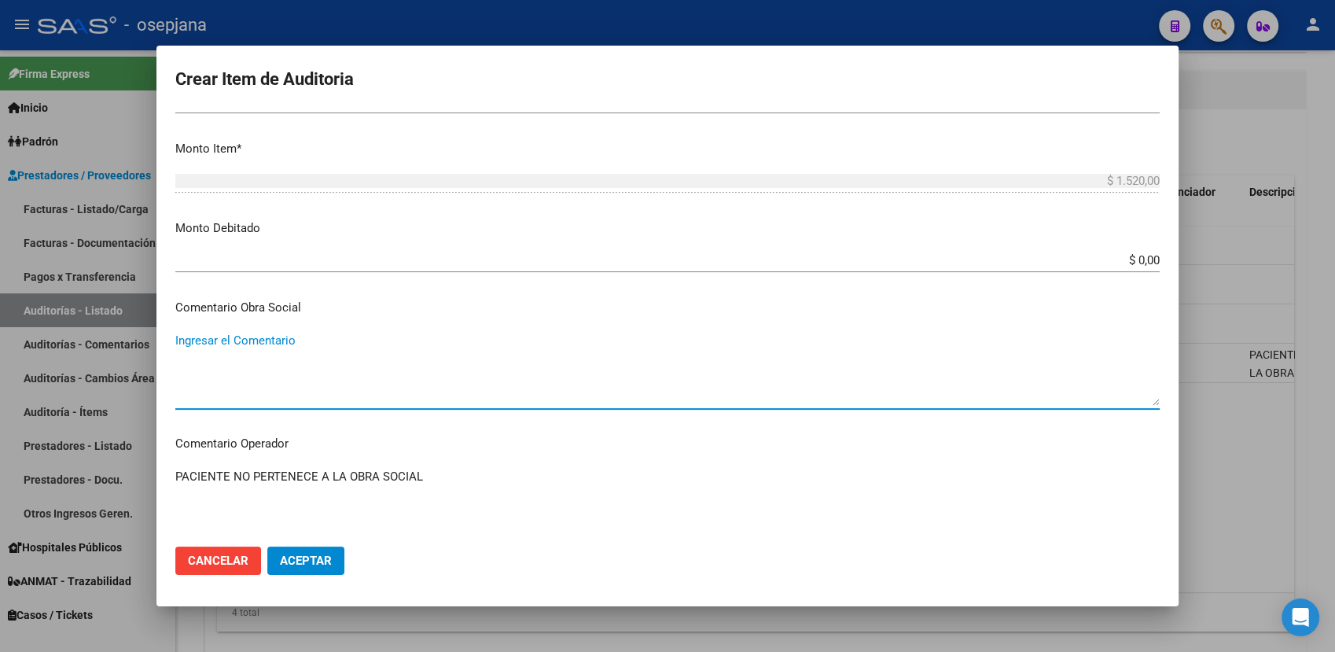
scroll to position [503, 0]
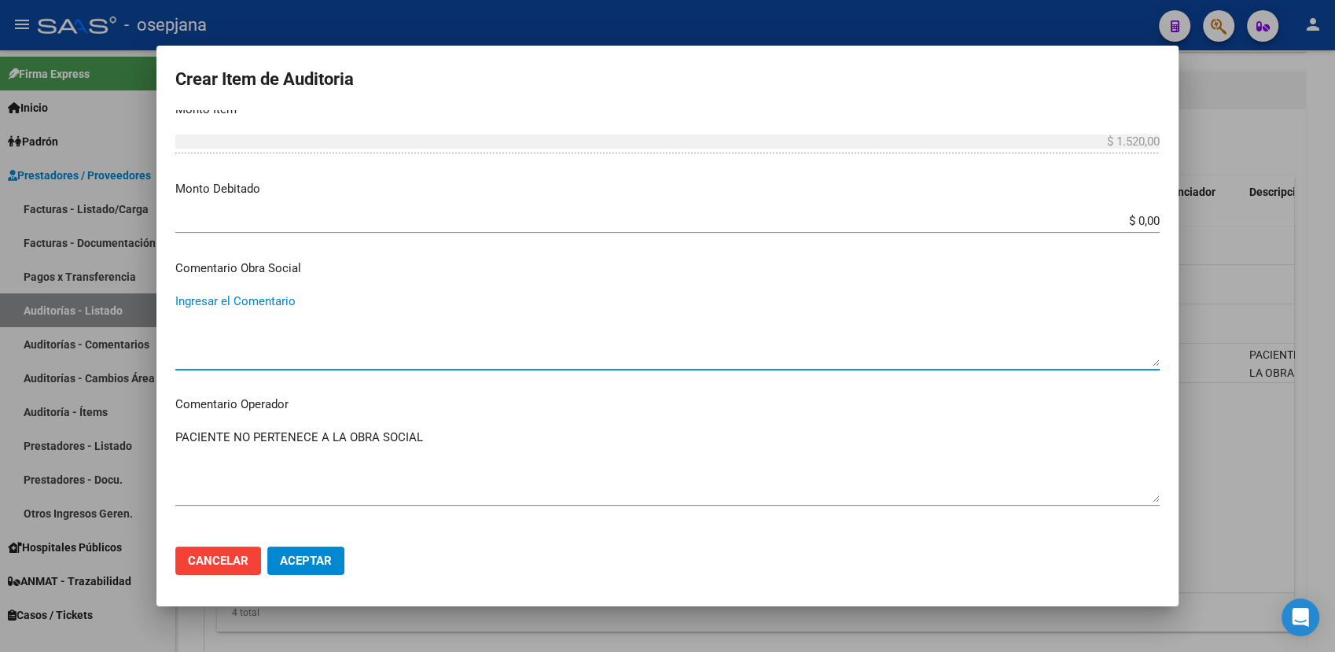
click at [452, 441] on textarea "PACIENTE NO PERTENECE A LA OBRA SOCIAL" at bounding box center [667, 466] width 985 height 74
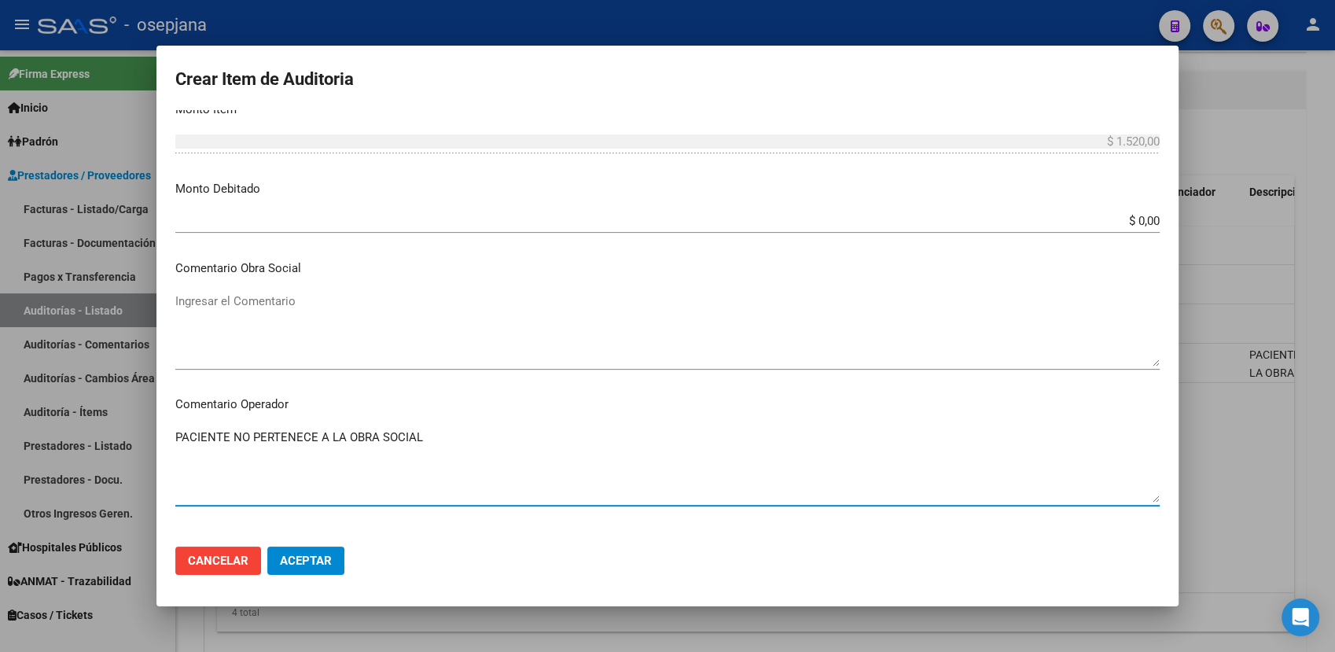
drag, startPoint x: 452, startPoint y: 441, endPoint x: 153, endPoint y: 444, distance: 299.6
click at [153, 444] on div "Crear Item de Auditoria 70073272 Nro Documento 20700732720 CUIL [PERSON_NAME] N…" at bounding box center [667, 326] width 1335 height 652
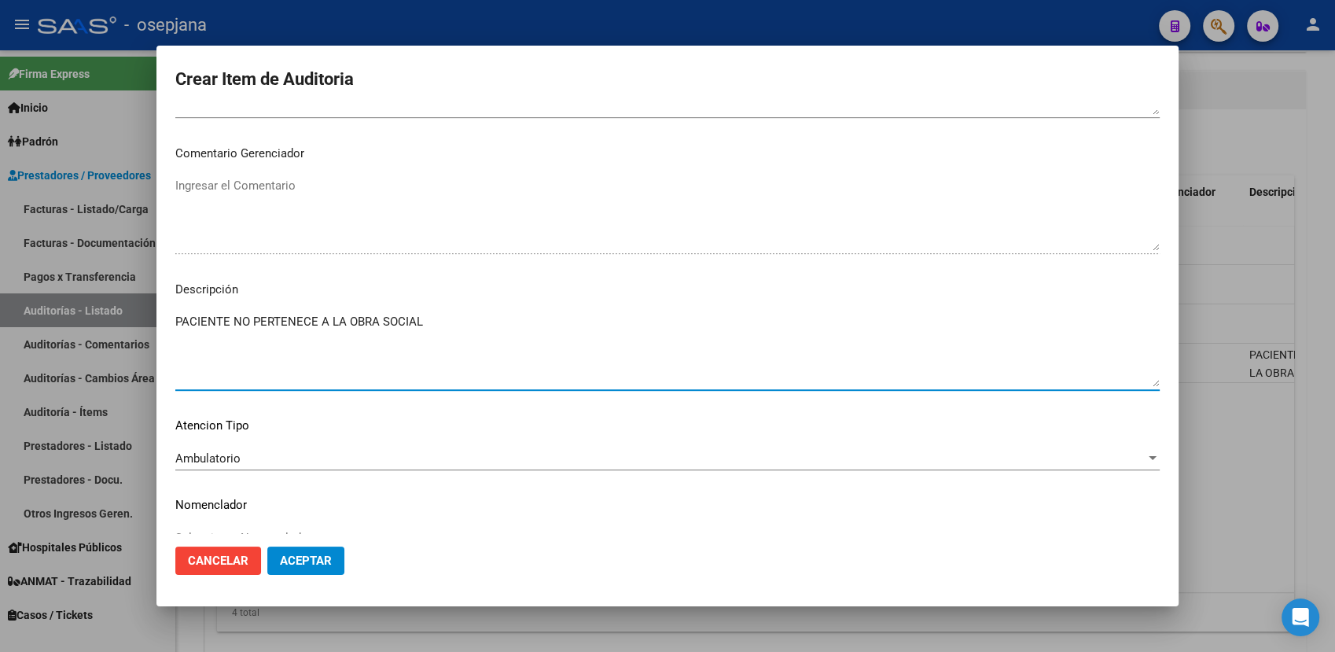
drag, startPoint x: 444, startPoint y: 318, endPoint x: 109, endPoint y: 293, distance: 335.9
click at [109, 293] on div "Crear Item de Auditoria 70073272 Nro Documento 20700732720 CUIL [PERSON_NAME] N…" at bounding box center [667, 326] width 1335 height 652
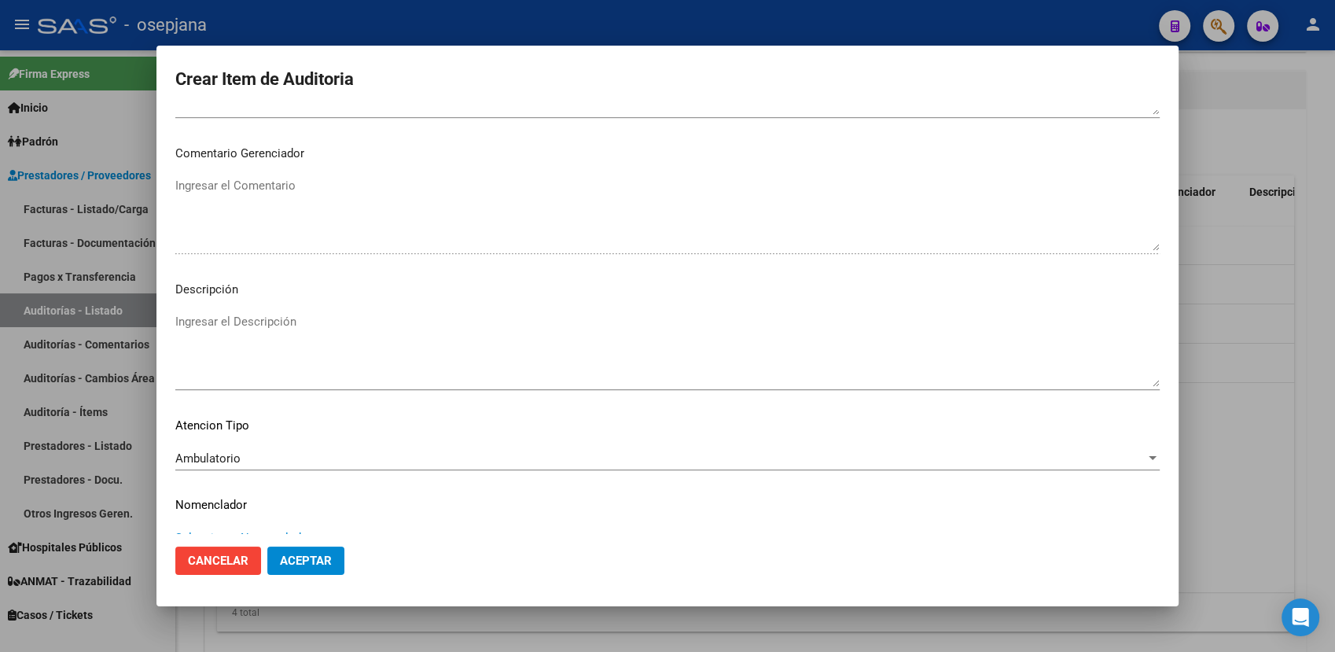
scroll to position [901, 0]
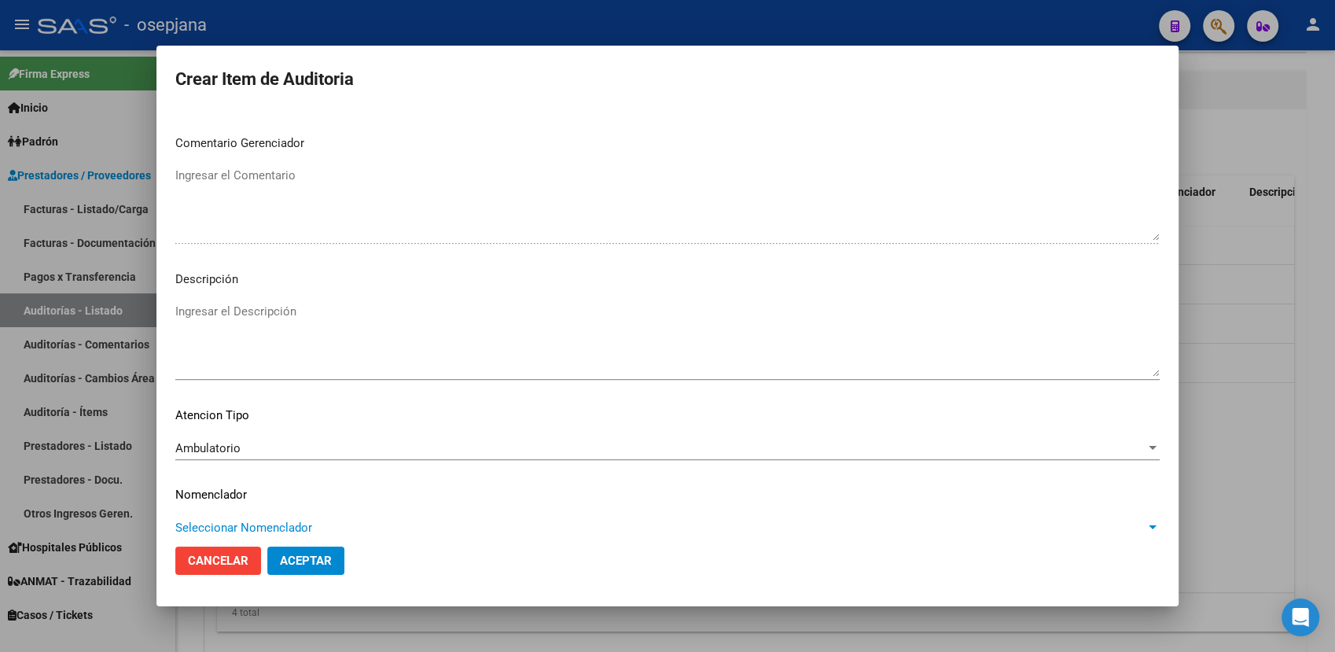
click at [201, 532] on span "Seleccionar Nomenclador" at bounding box center [660, 528] width 970 height 14
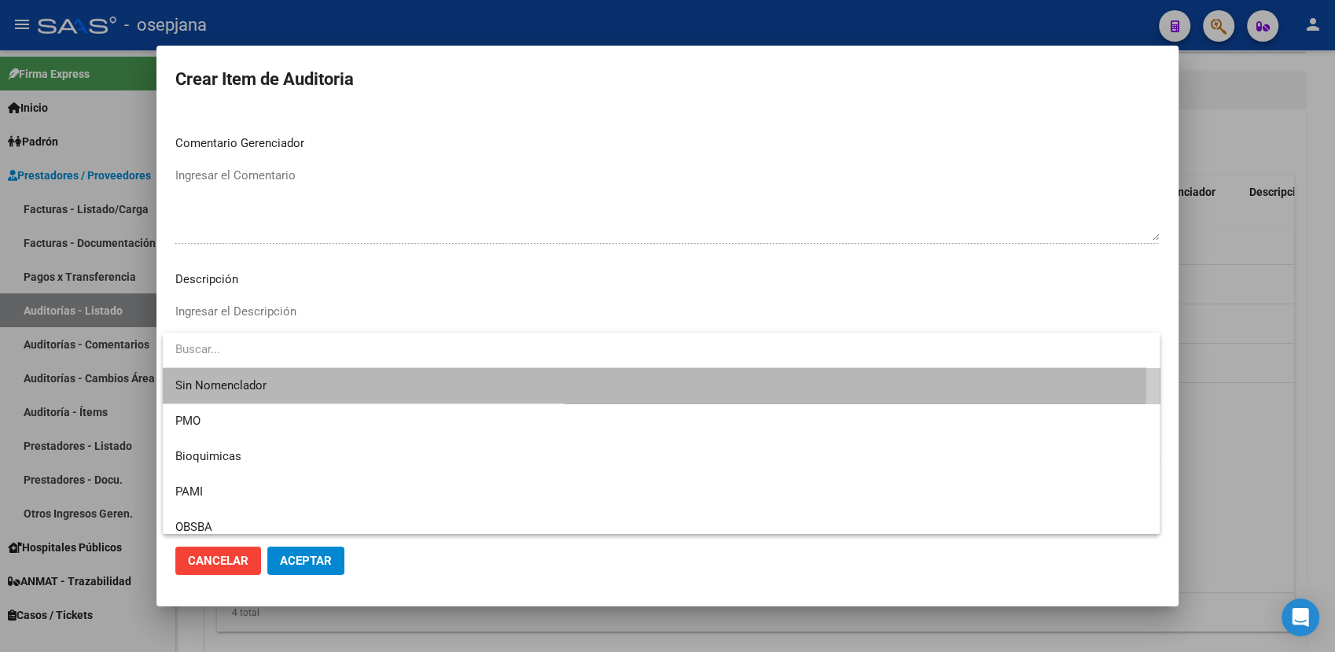
click at [250, 377] on span "Sin Nomenclador" at bounding box center [661, 385] width 972 height 35
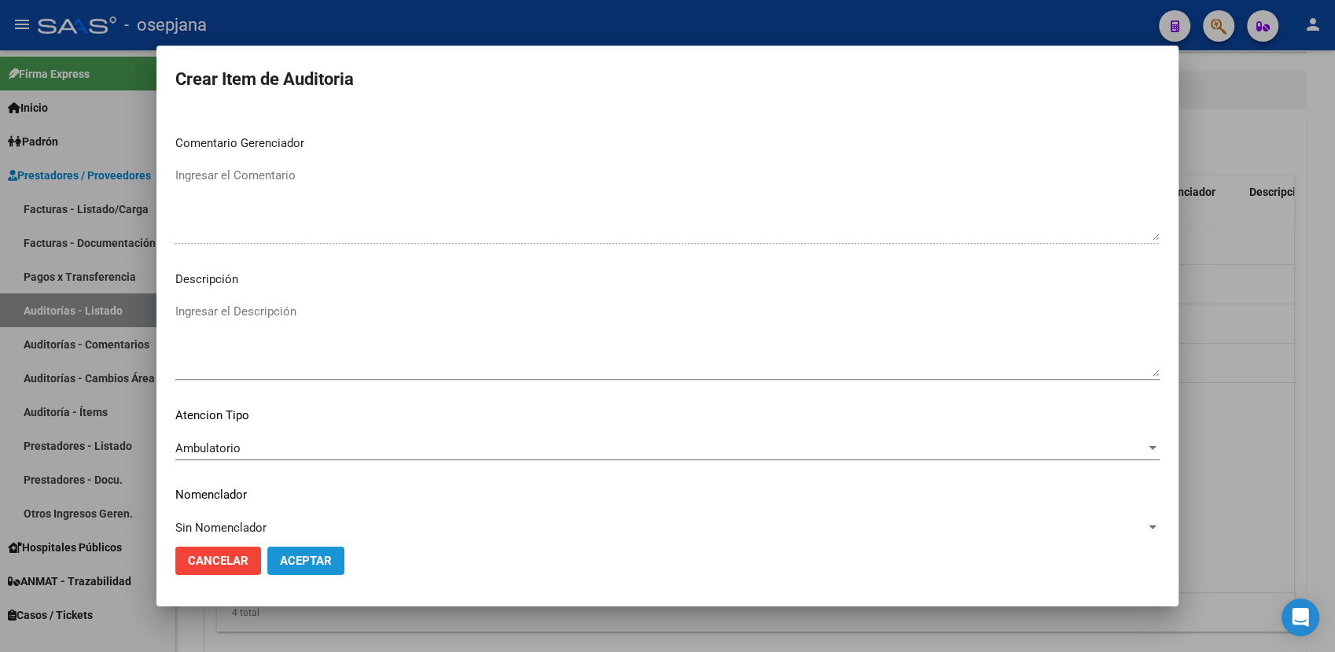
click at [326, 557] on span "Aceptar" at bounding box center [306, 561] width 52 height 14
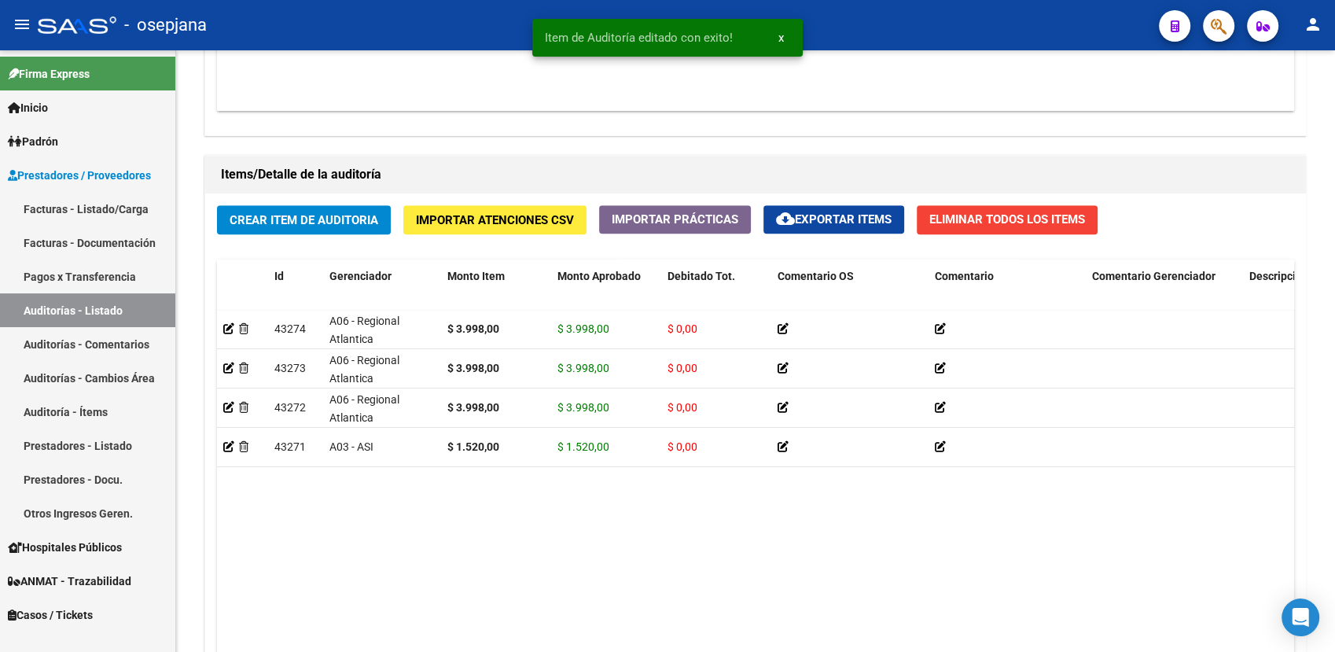
scroll to position [1243, 0]
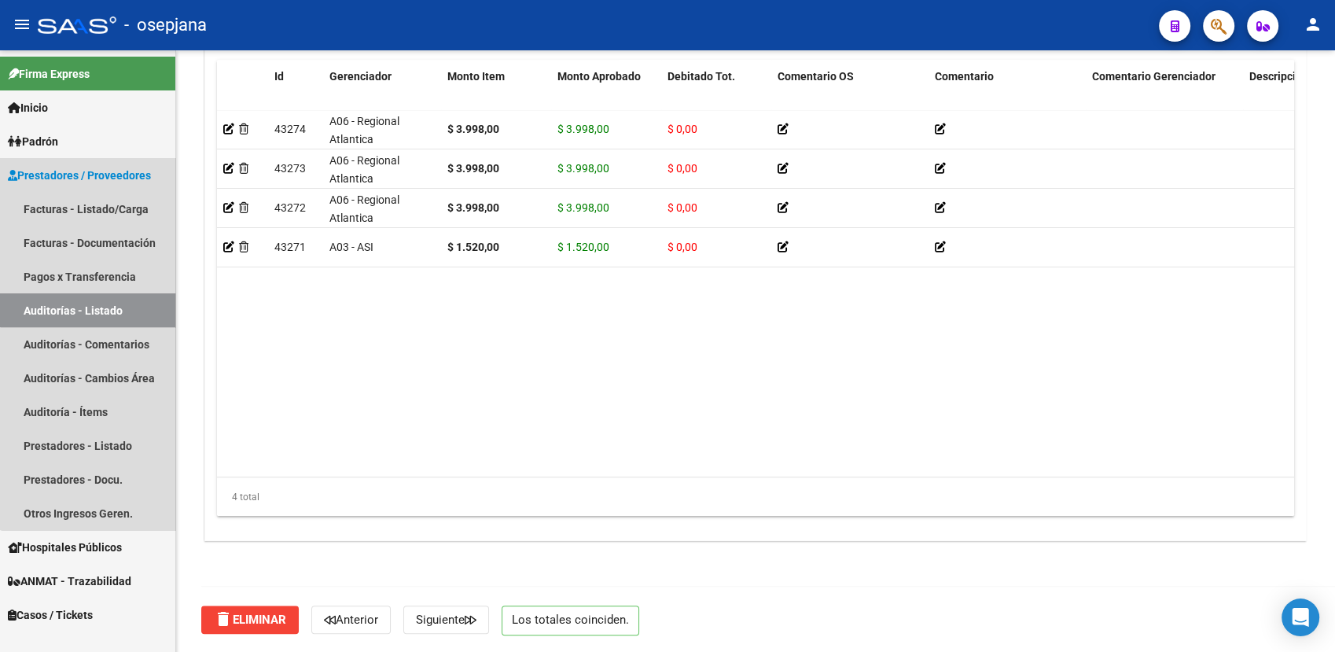
click at [99, 301] on link "Auditorías - Listado" at bounding box center [87, 310] width 175 height 34
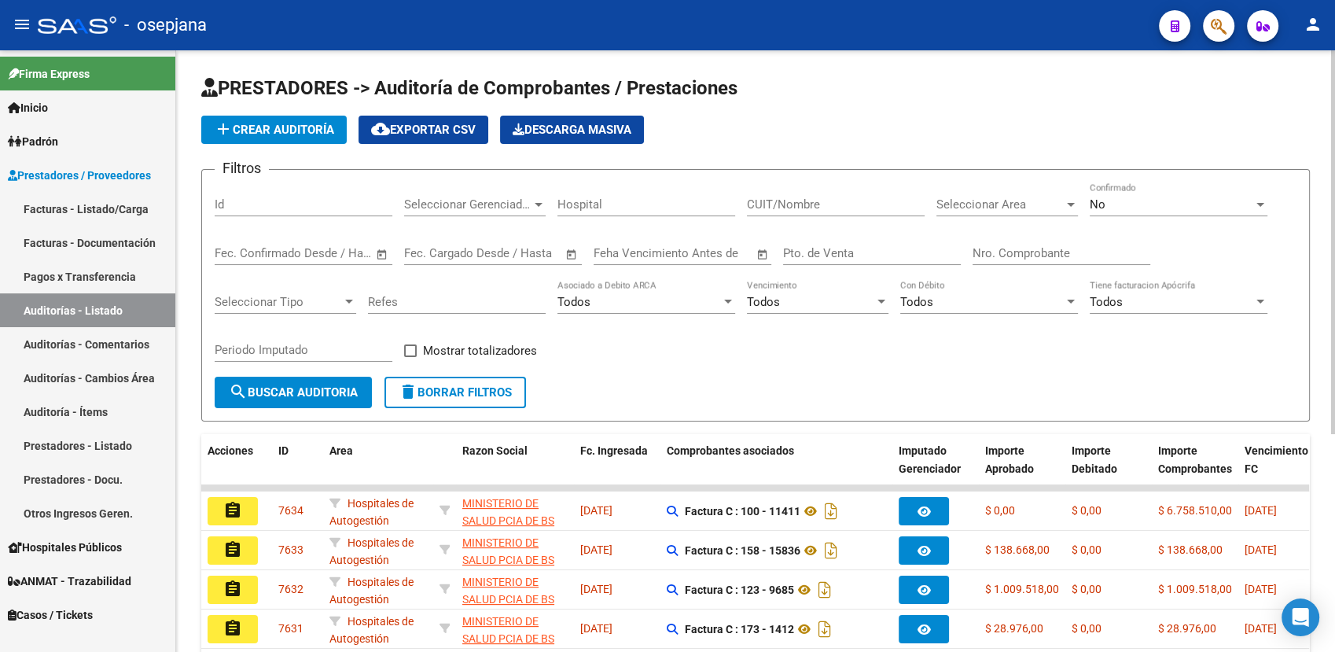
click at [790, 267] on div "Pto. de Venta" at bounding box center [872, 255] width 178 height 49
click at [804, 261] on div "Pto. de Venta" at bounding box center [872, 248] width 178 height 34
click at [816, 253] on input "Pto. de Venta" at bounding box center [872, 253] width 178 height 14
type input "1"
type input "173"
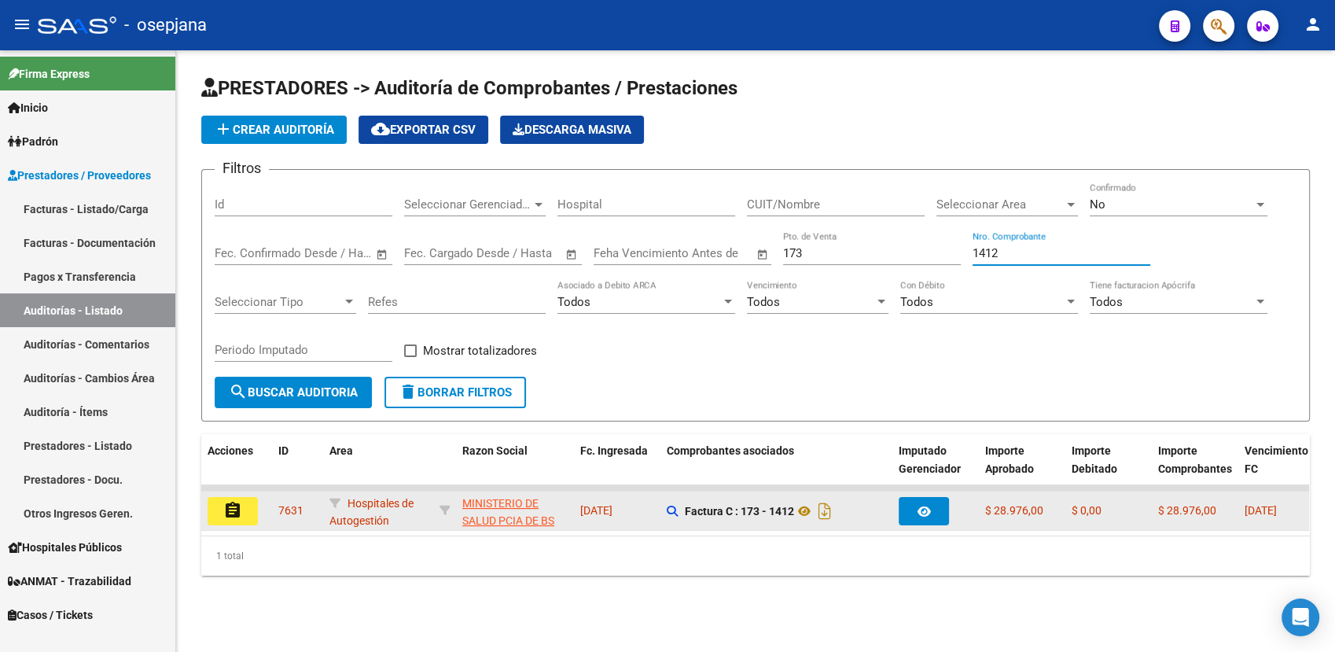
type input "1412"
click at [237, 520] on button "assignment" at bounding box center [233, 511] width 50 height 28
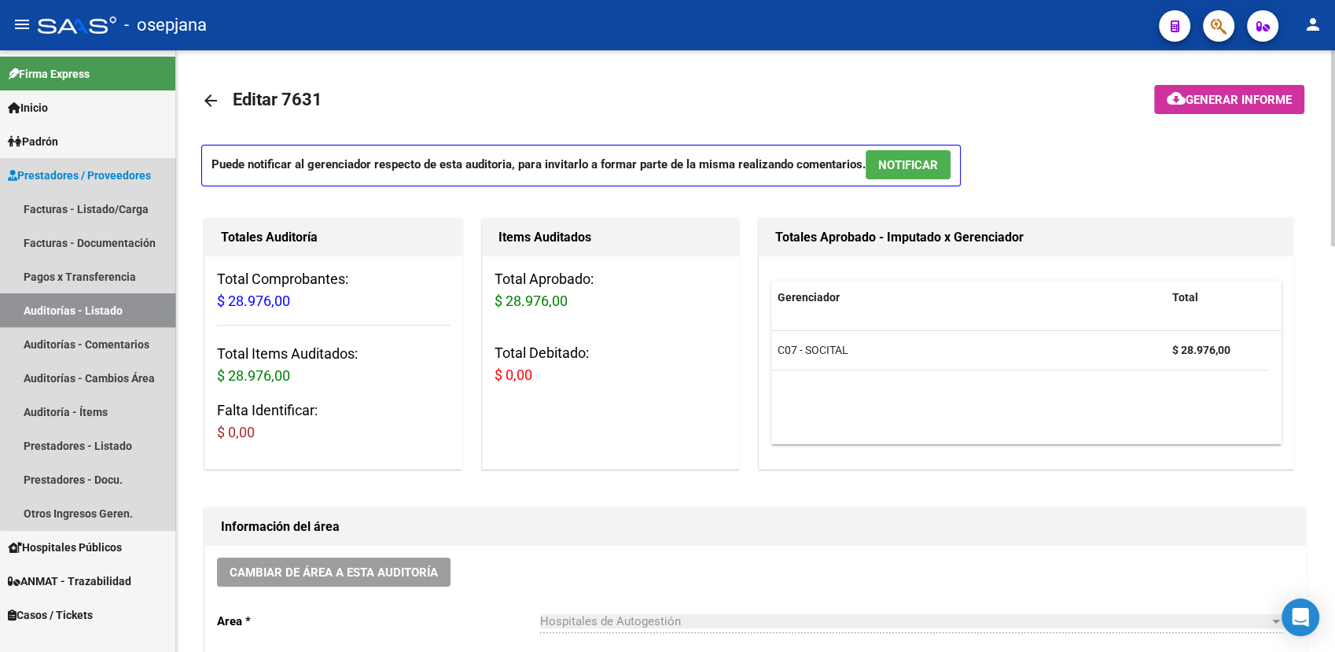
click at [113, 303] on link "Auditorías - Listado" at bounding box center [87, 310] width 175 height 34
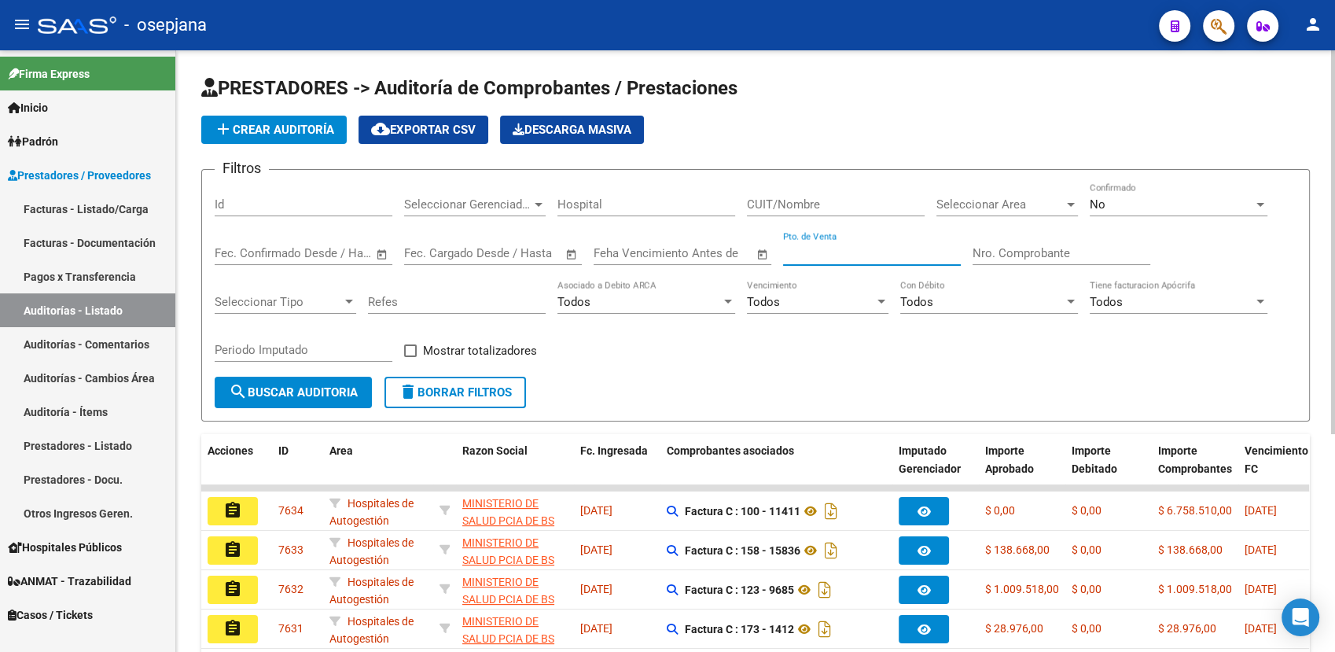
click at [824, 252] on input "Pto. de Venta" at bounding box center [872, 253] width 178 height 14
type input "1"
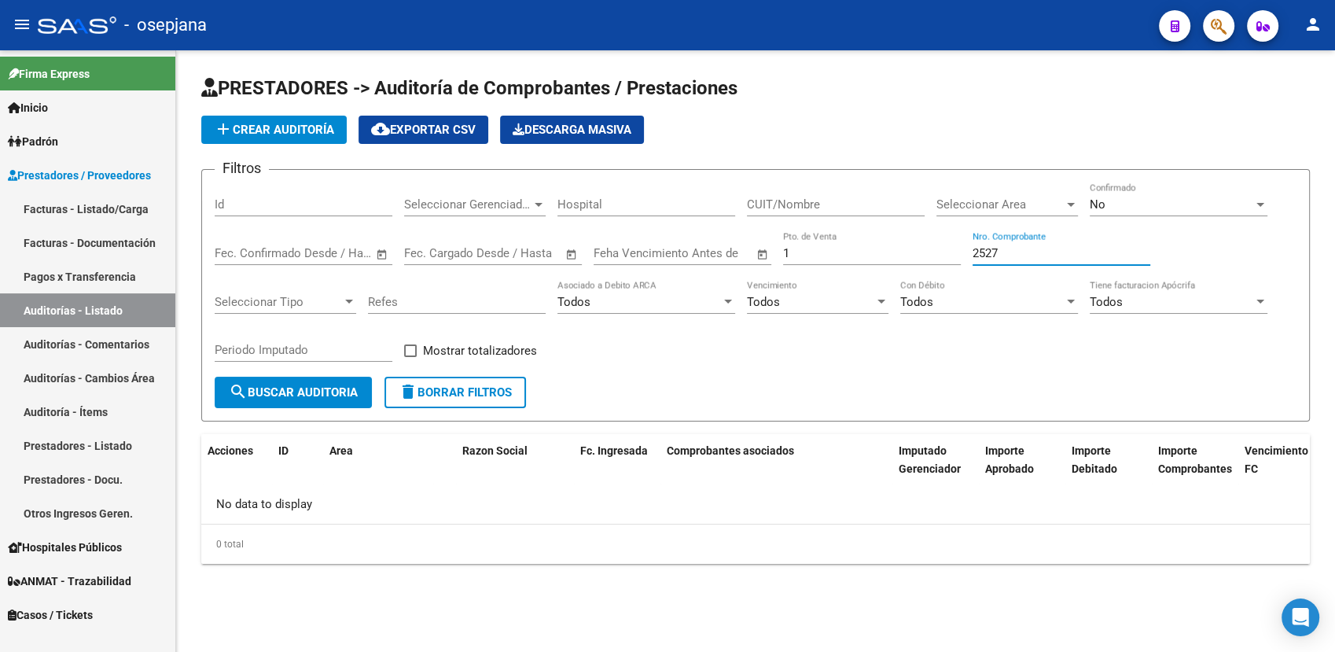
type input "2527"
drag, startPoint x: 801, startPoint y: 257, endPoint x: 759, endPoint y: 255, distance: 42.5
click at [759, 255] on div "Filtros Id Seleccionar Gerenciador Seleccionar Gerenciador Hospital CUIT/Nombre…" at bounding box center [756, 279] width 1082 height 194
type input "1701"
type input "22573"
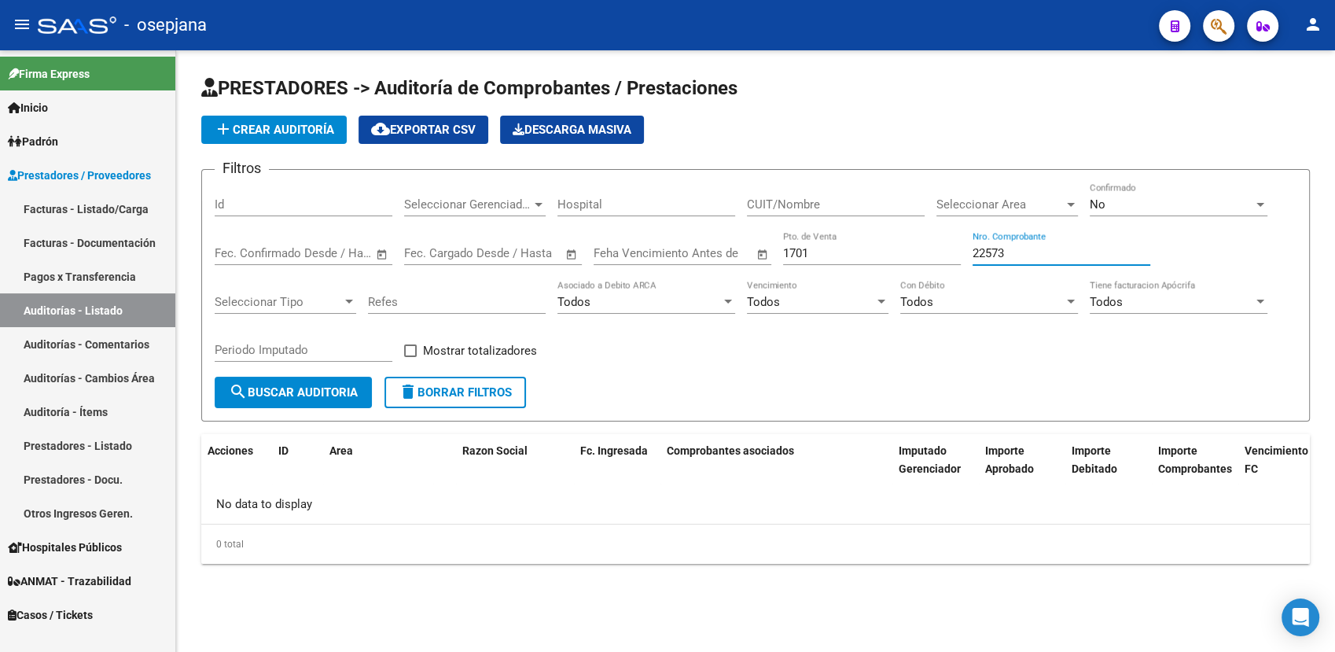
click at [130, 194] on link "Facturas - Listado/Carga" at bounding box center [87, 209] width 175 height 34
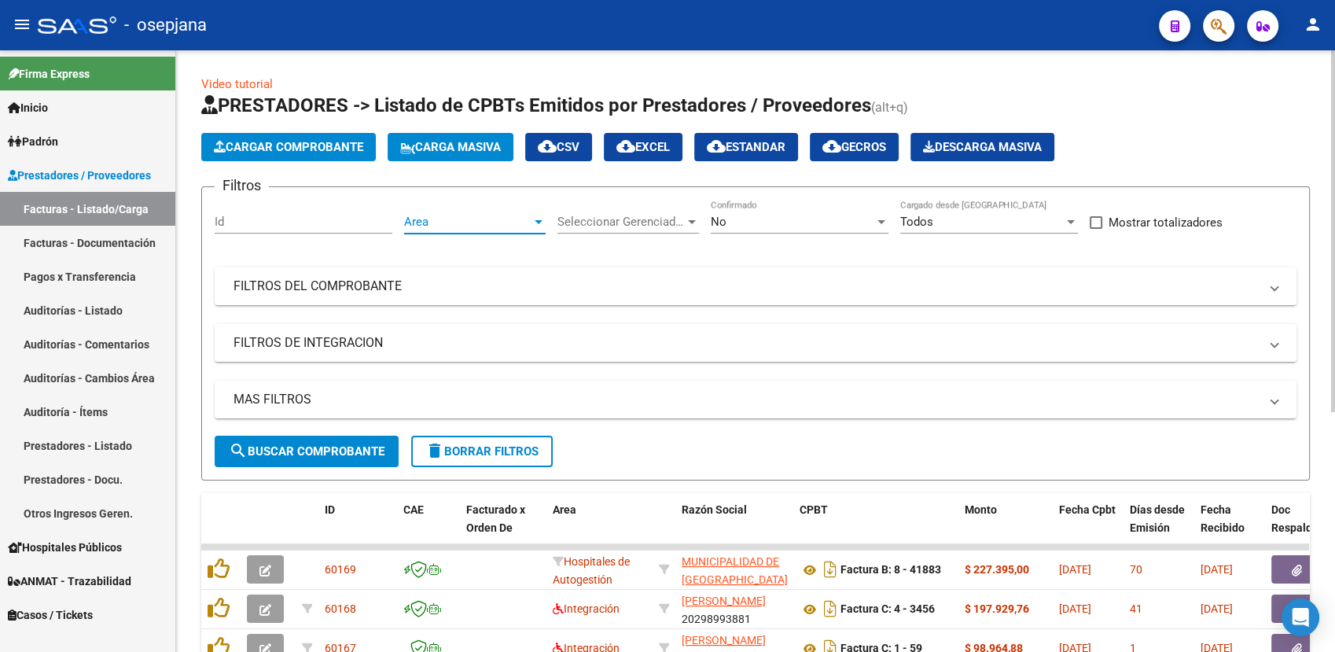
click at [469, 220] on span "Area" at bounding box center [467, 222] width 127 height 14
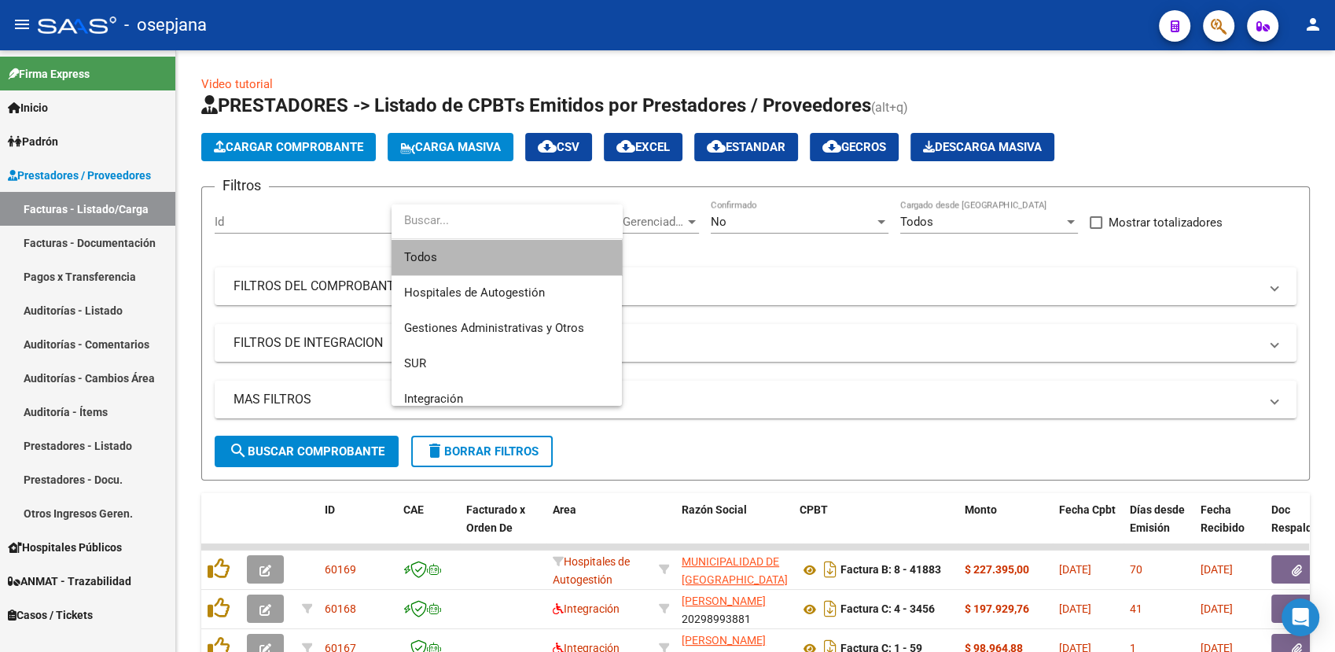
click at [444, 261] on span "Todos" at bounding box center [506, 257] width 205 height 35
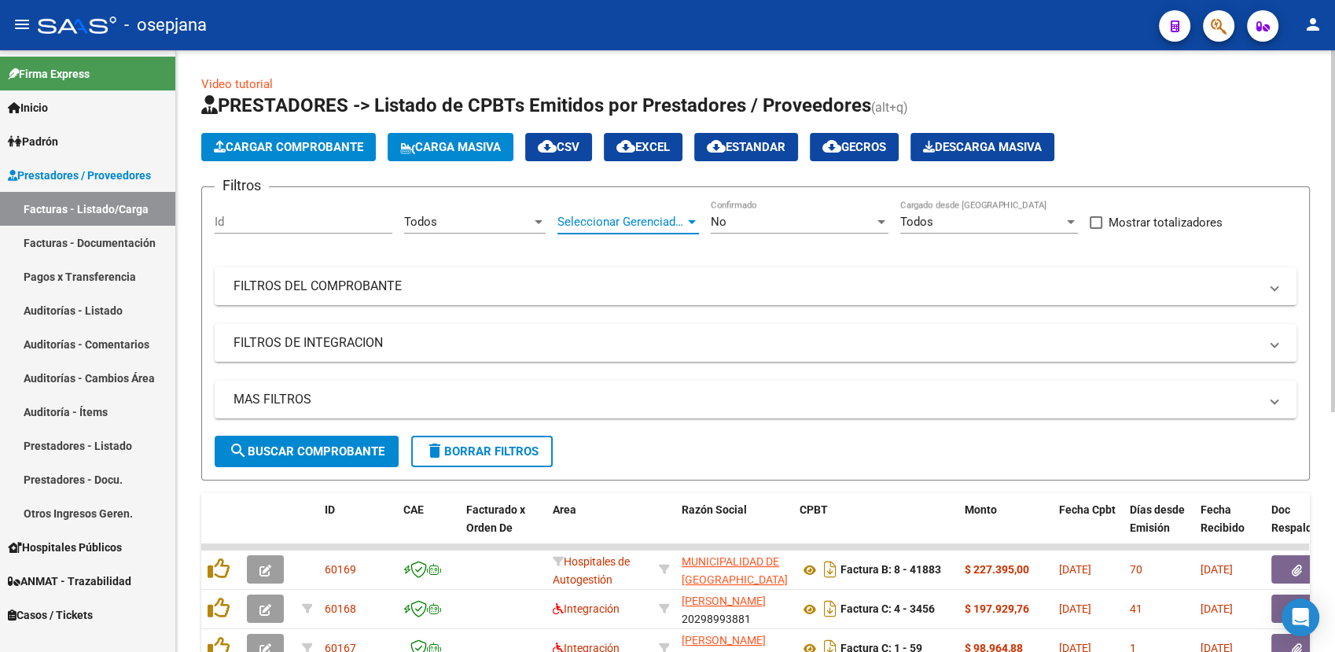
click at [623, 219] on span "Seleccionar Gerenciador" at bounding box center [621, 222] width 127 height 14
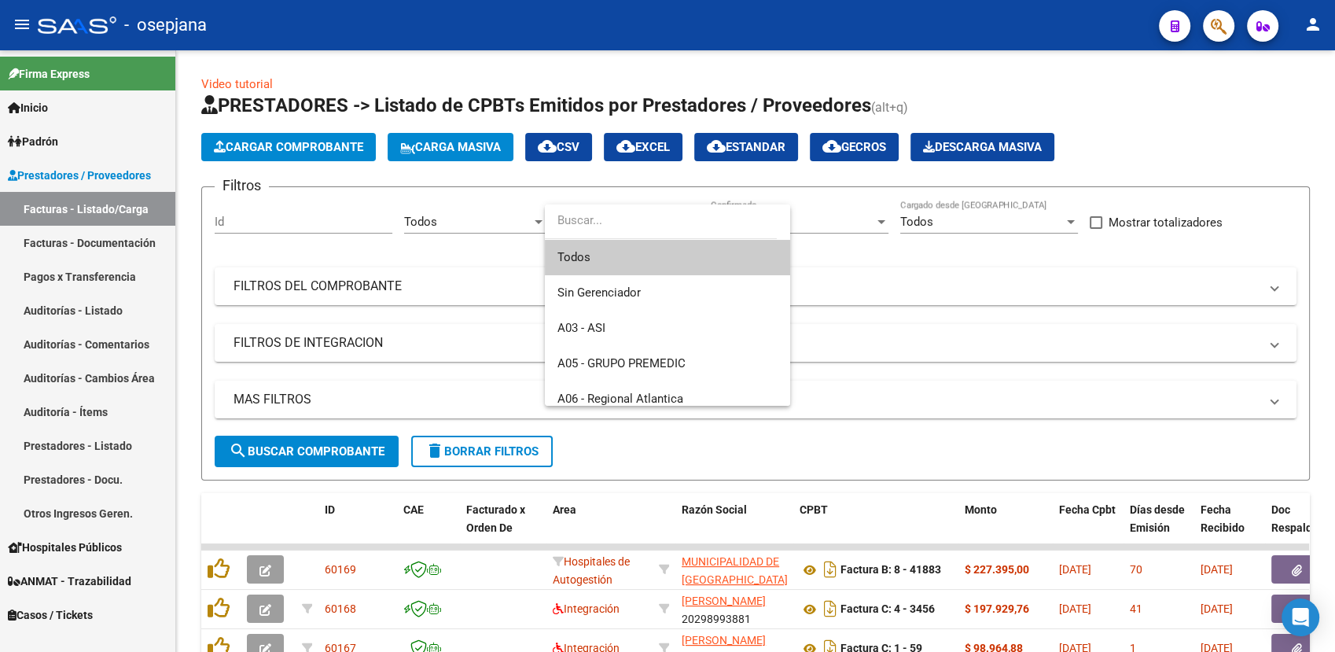
click at [604, 254] on span "Todos" at bounding box center [668, 257] width 220 height 35
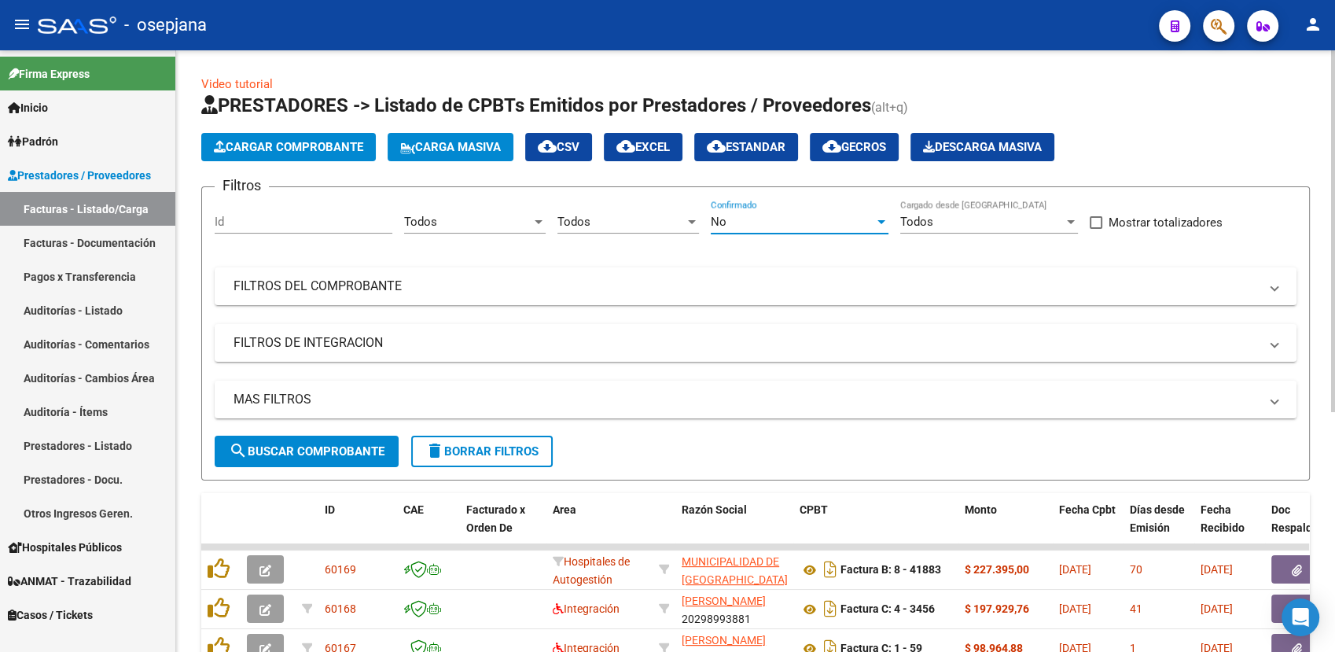
click at [760, 225] on div "No" at bounding box center [793, 222] width 164 height 14
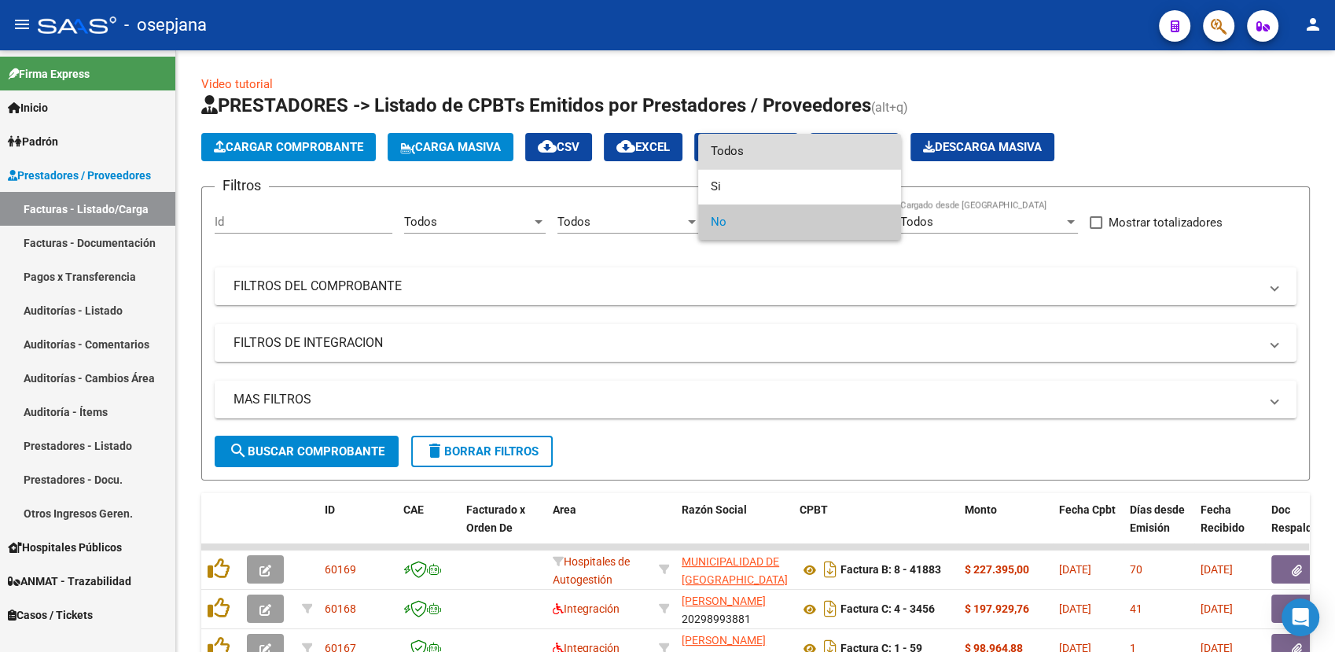
click at [757, 160] on span "Todos" at bounding box center [800, 151] width 178 height 35
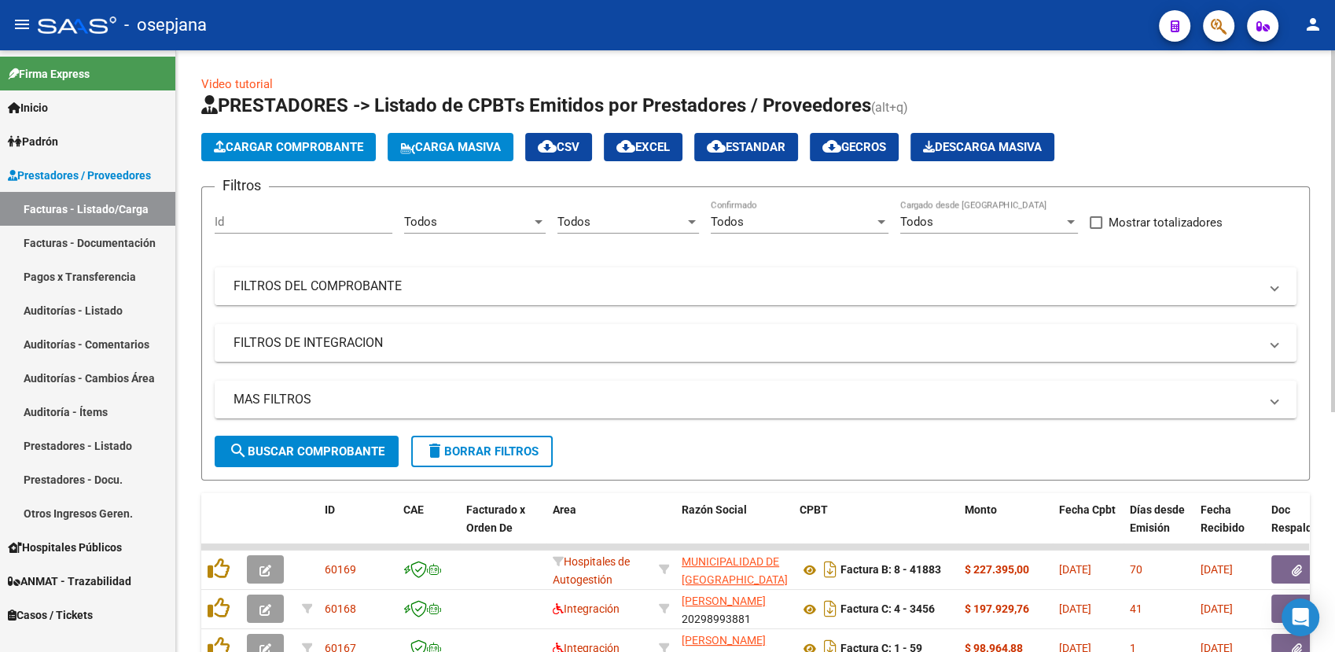
click at [679, 280] on mat-panel-title "FILTROS DEL COMPROBANTE" at bounding box center [746, 286] width 1025 height 17
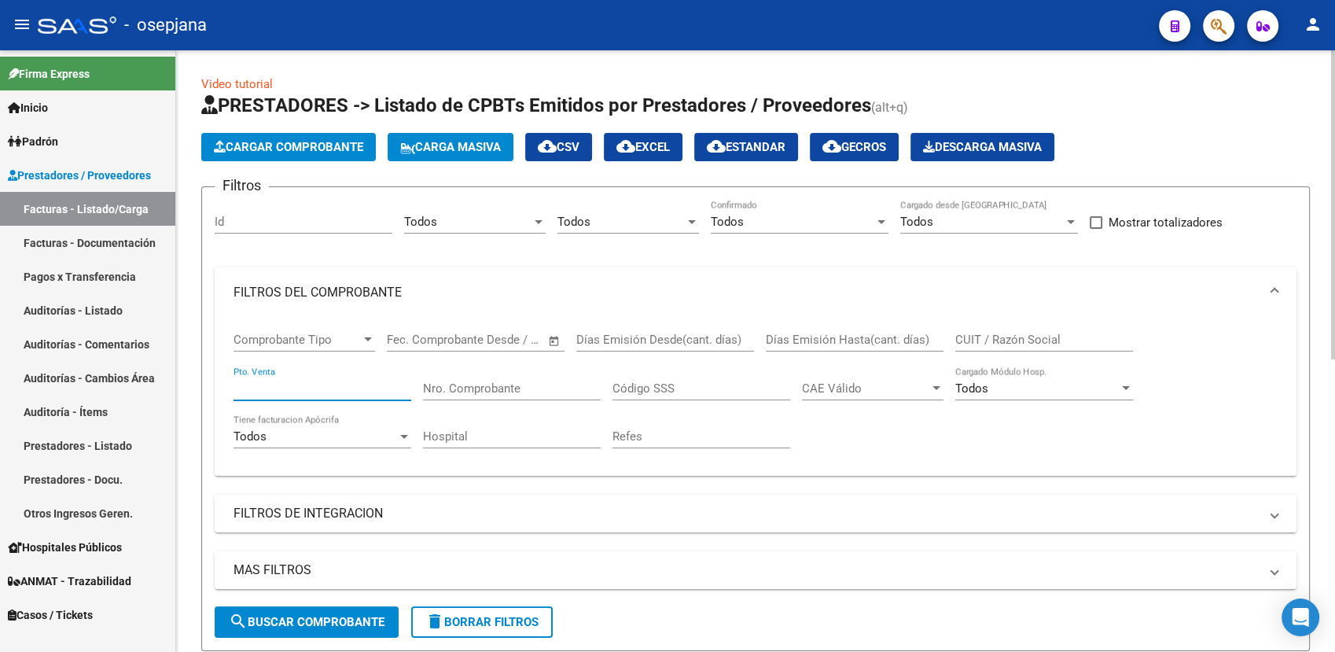
click at [355, 395] on input "Pto. Venta" at bounding box center [323, 388] width 178 height 14
type input "1701"
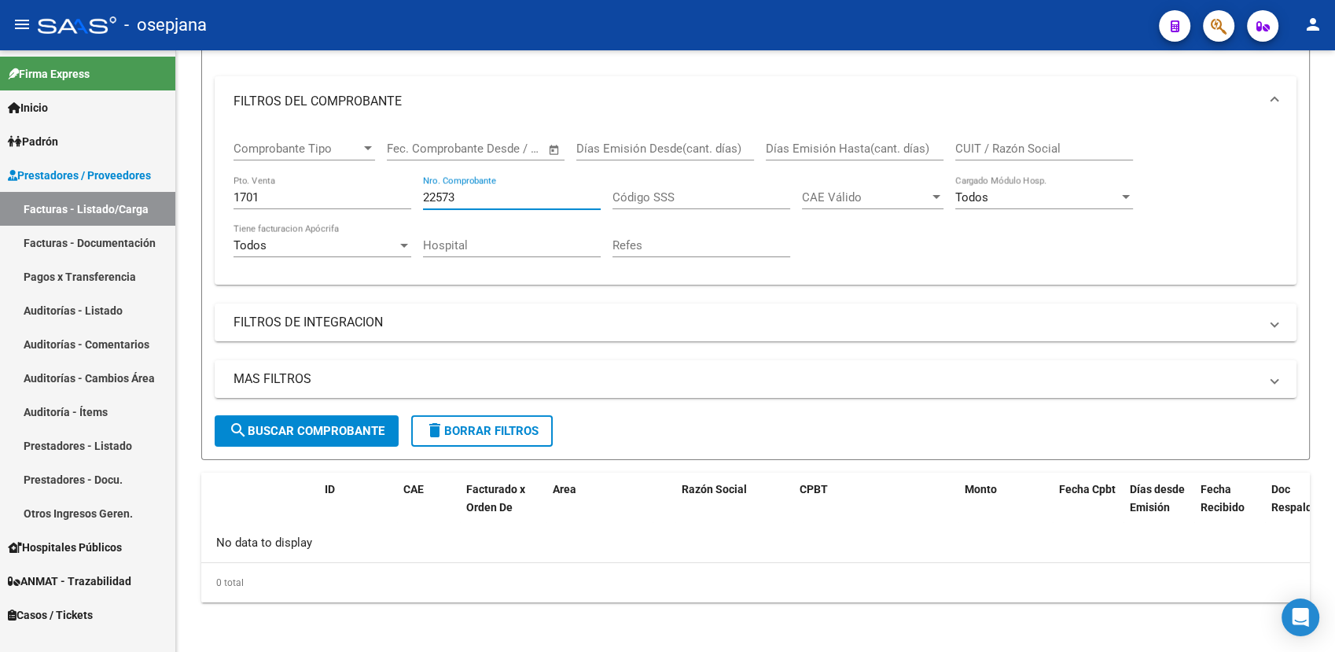
type input "22573"
